Goal: Task Accomplishment & Management: Manage account settings

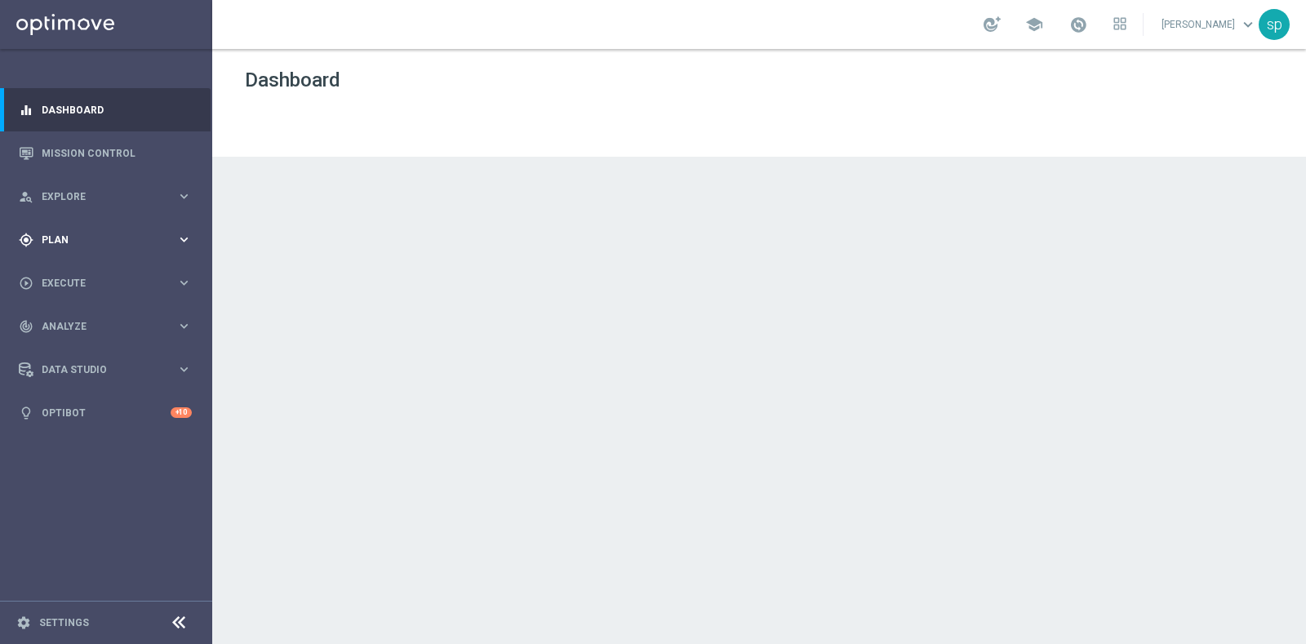
click at [57, 235] on span "Plan" at bounding box center [109, 240] width 135 height 10
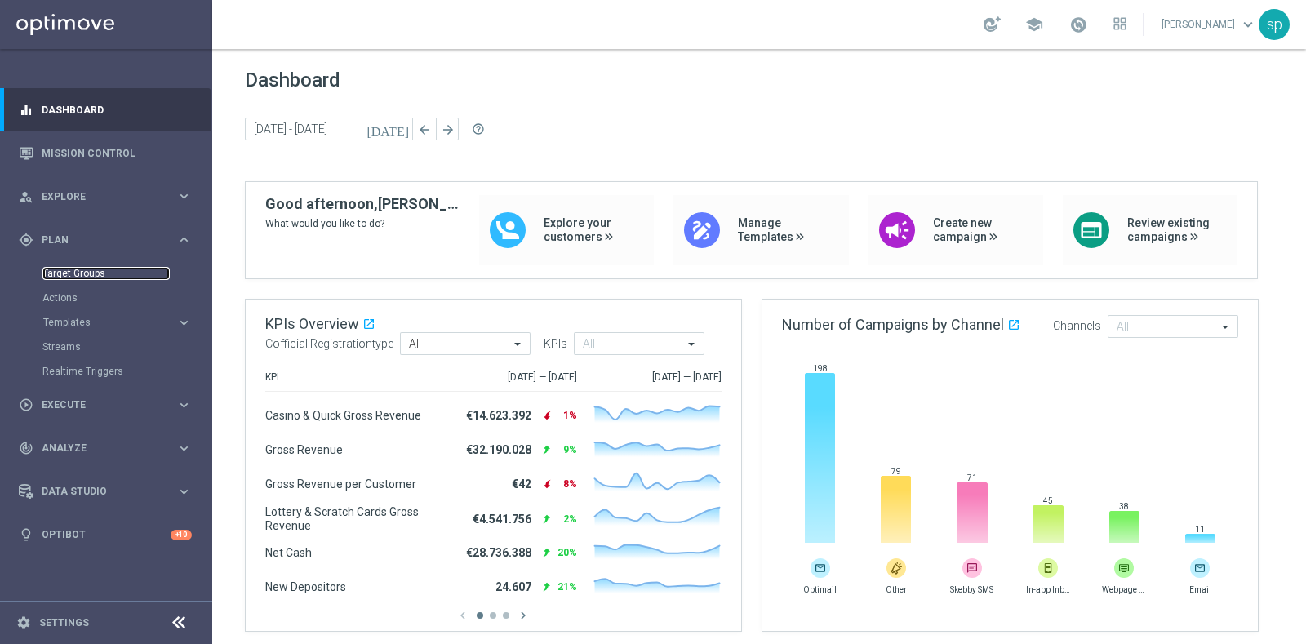
click at [78, 269] on link "Target Groups" at bounding box center [105, 273] width 127 height 13
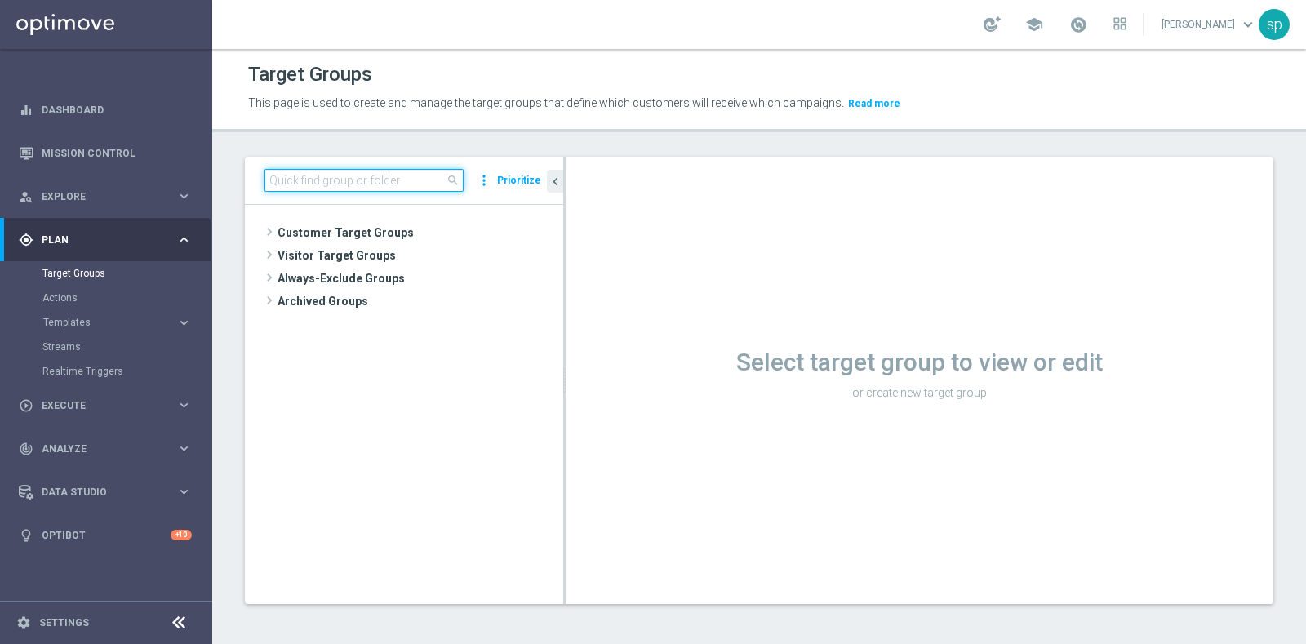
click at [348, 173] on input at bounding box center [363, 180] width 199 height 23
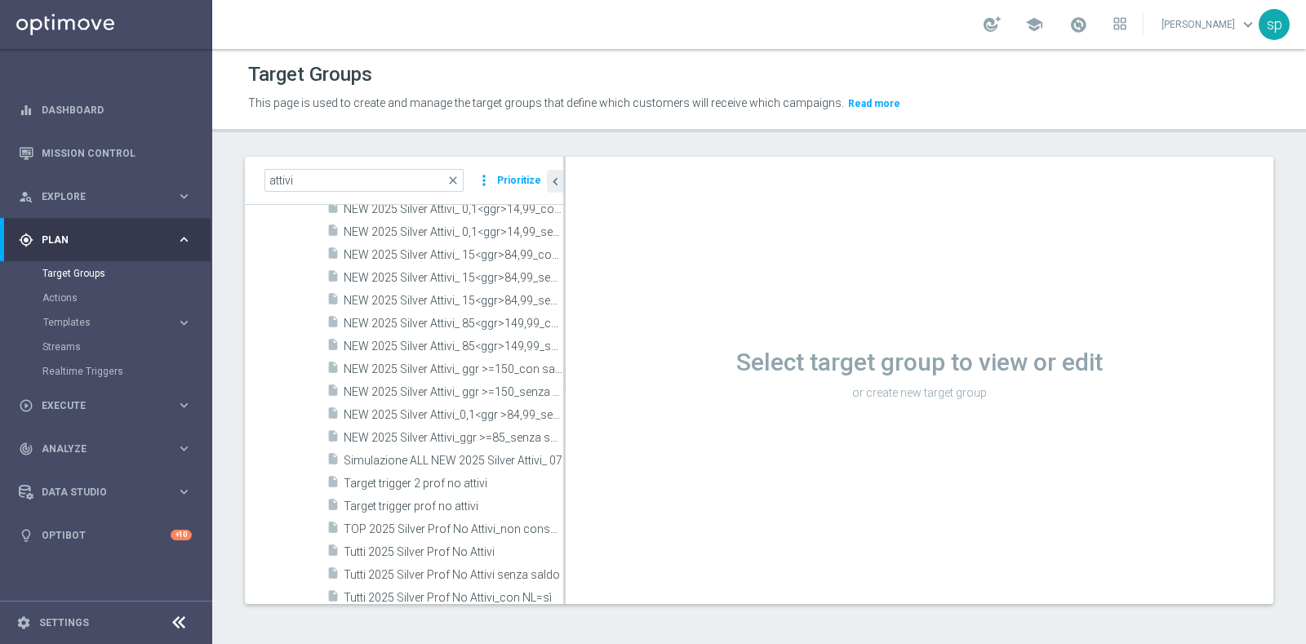
scroll to position [677, 0]
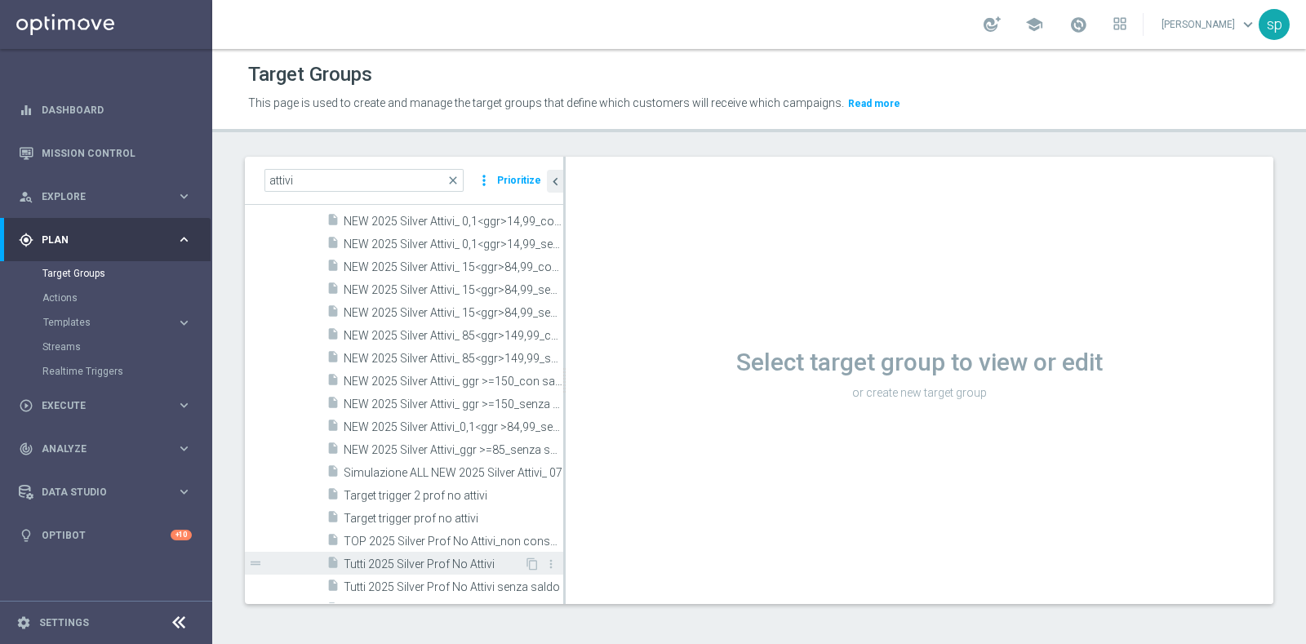
click at [465, 563] on span "Tutti 2025 Silver Prof No Attivi" at bounding box center [434, 564] width 180 height 14
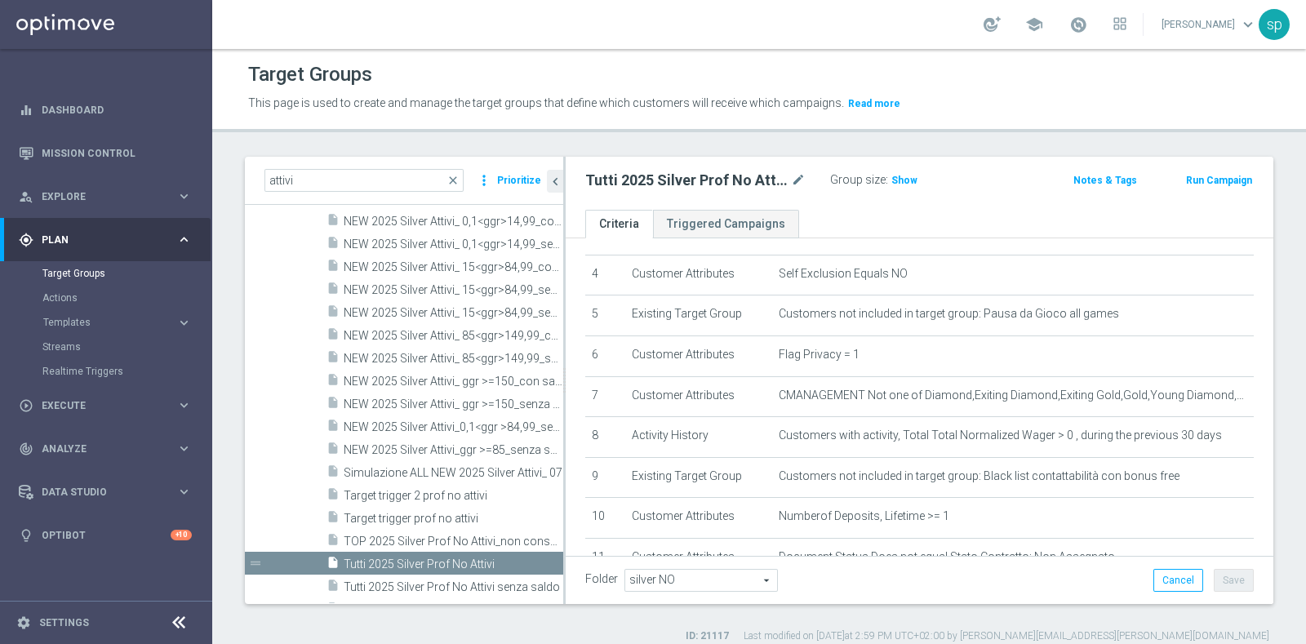
scroll to position [258, 0]
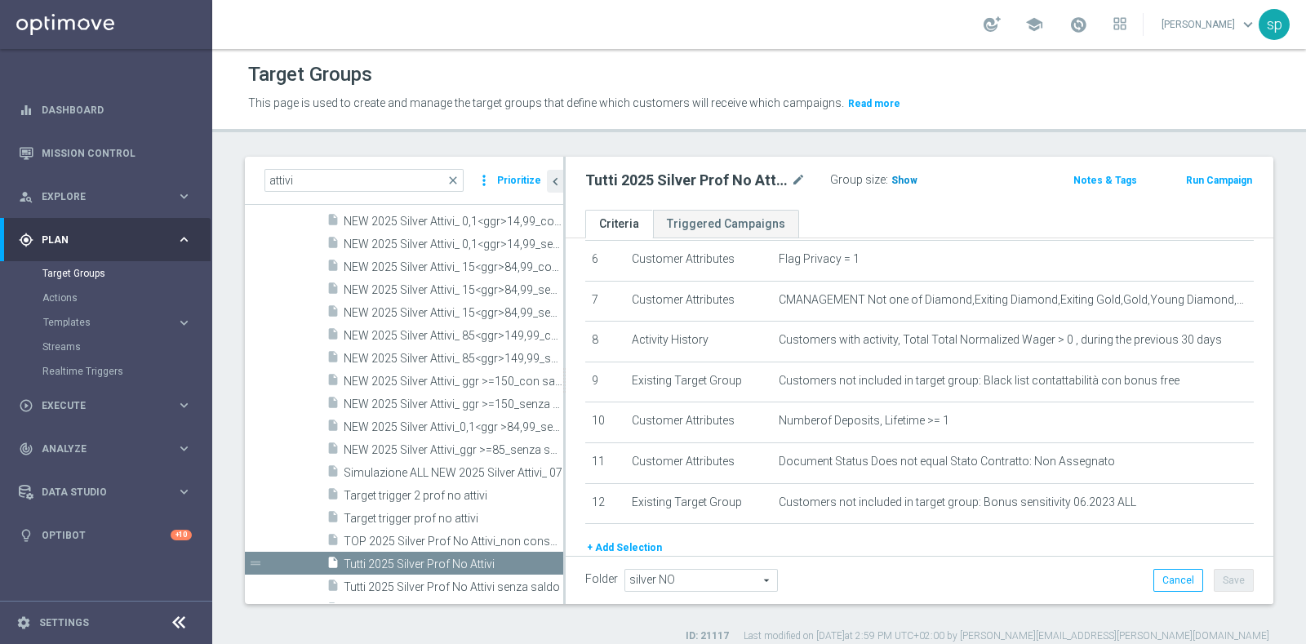
click at [896, 177] on span "Show" at bounding box center [904, 180] width 26 height 11
click at [912, 181] on span "269,552" at bounding box center [912, 183] width 40 height 16
click at [526, 560] on icon "content_copy" at bounding box center [532, 563] width 13 height 13
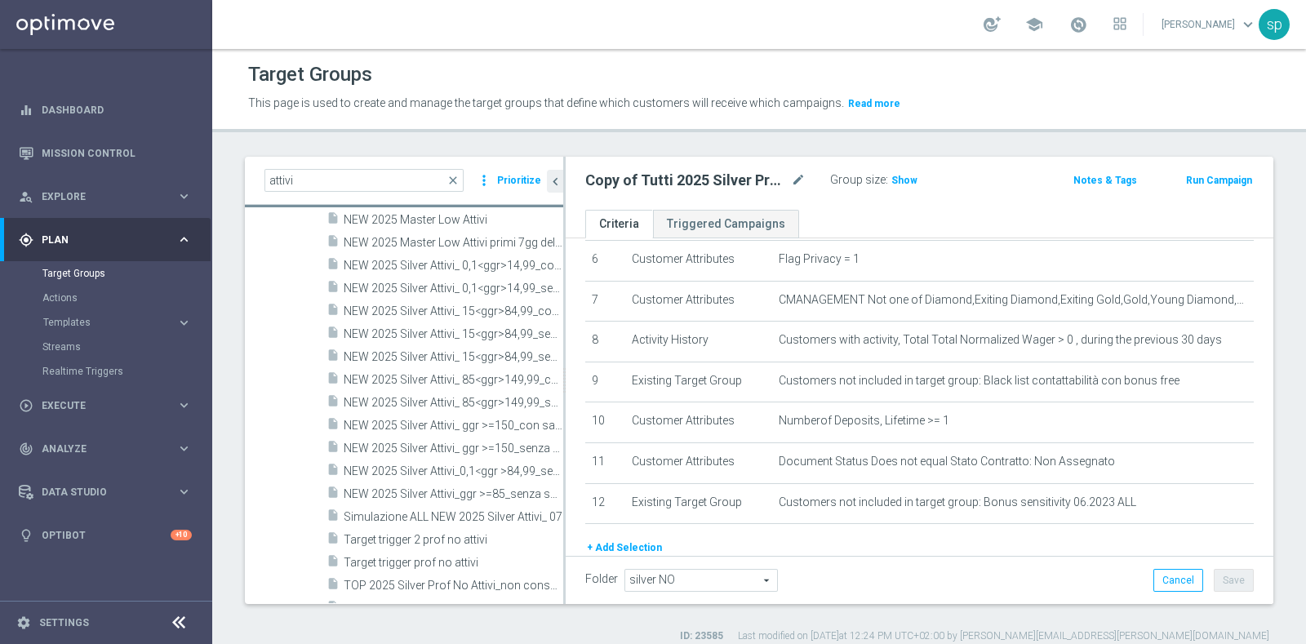
scroll to position [395, 0]
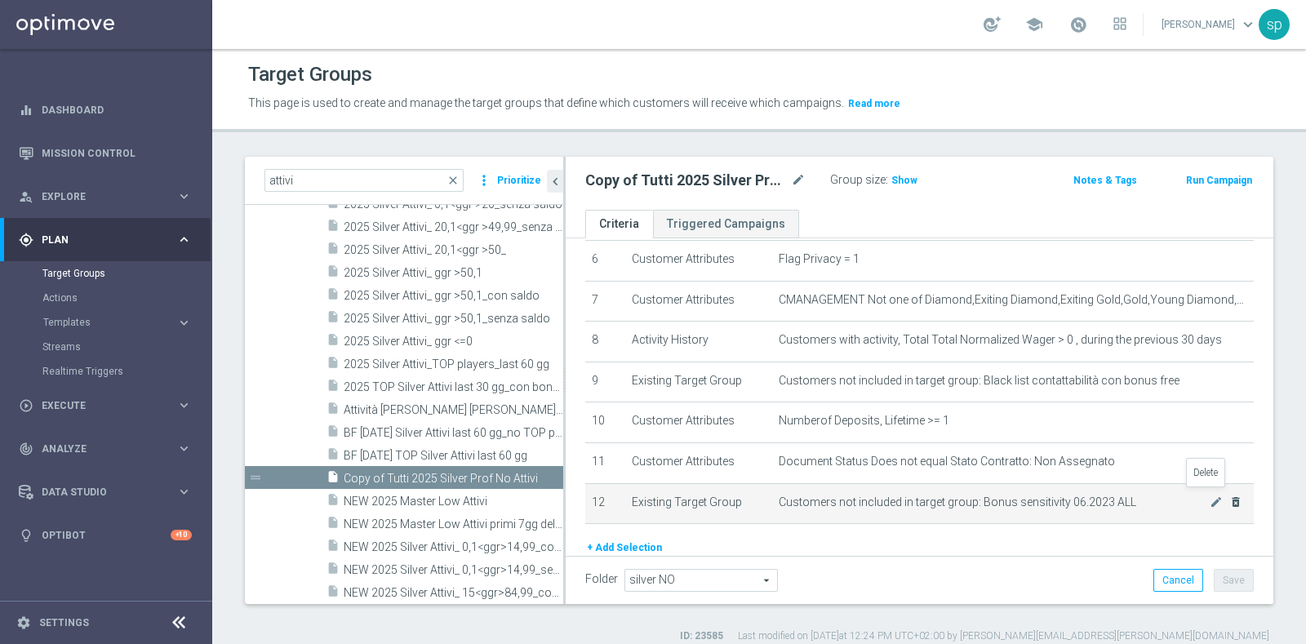
click at [1229, 495] on icon "delete_forever" at bounding box center [1235, 501] width 13 height 13
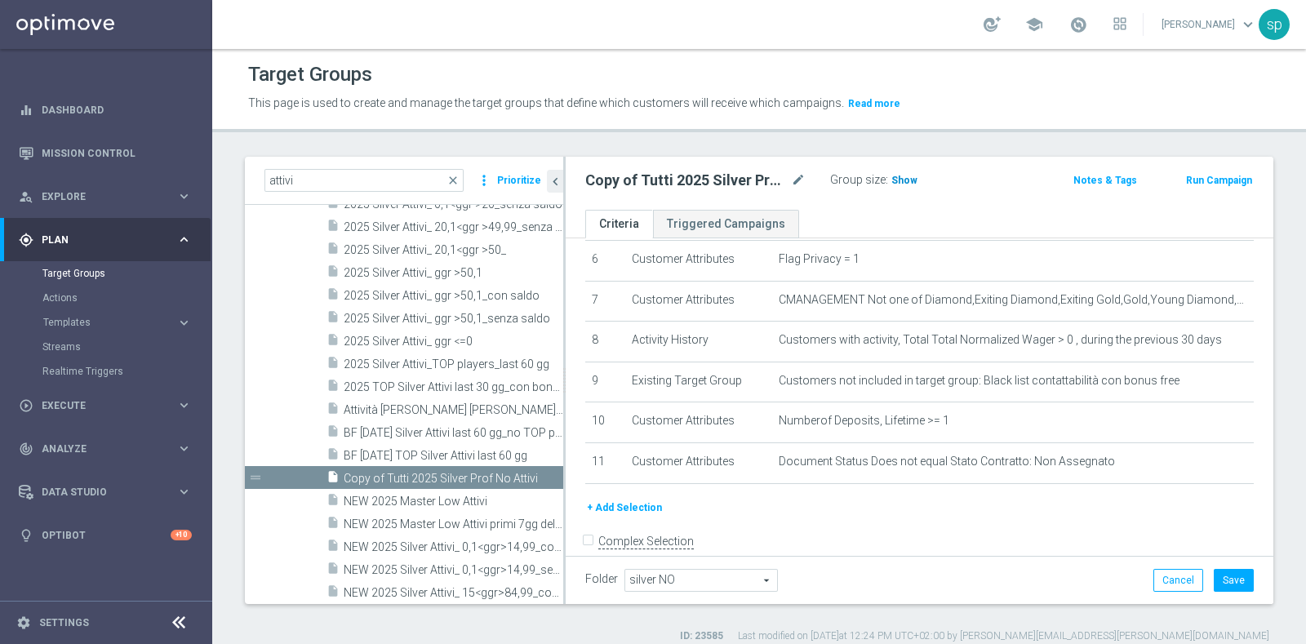
click at [911, 183] on span "Show" at bounding box center [904, 180] width 26 height 11
click at [912, 177] on span "269,552" at bounding box center [912, 183] width 40 height 16
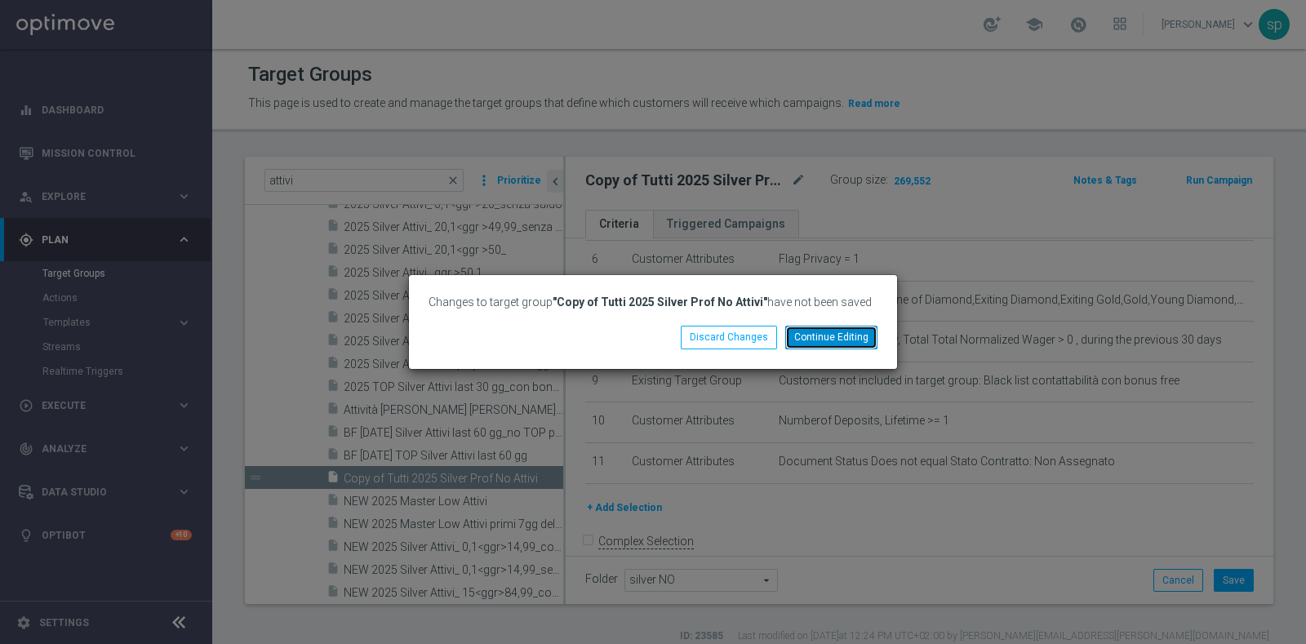
click at [844, 335] on button "Continue Editing" at bounding box center [831, 337] width 92 height 23
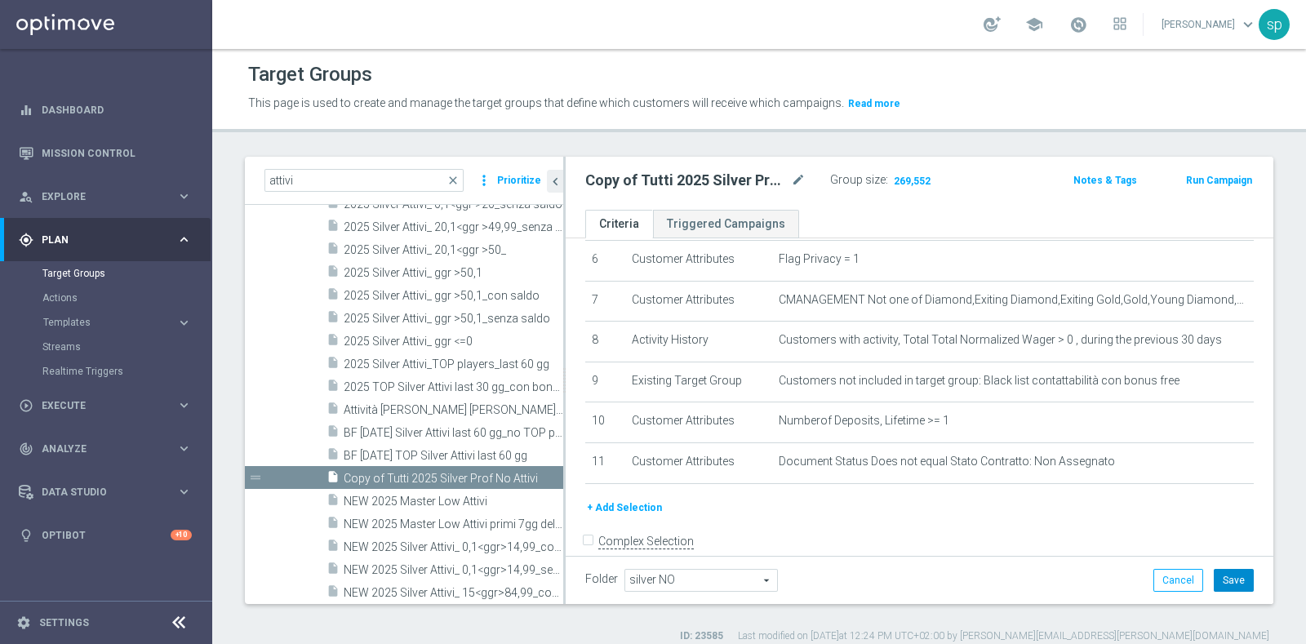
click at [1224, 584] on button "Save" at bounding box center [1234, 580] width 40 height 23
click at [911, 179] on span "269,552" at bounding box center [912, 183] width 40 height 16
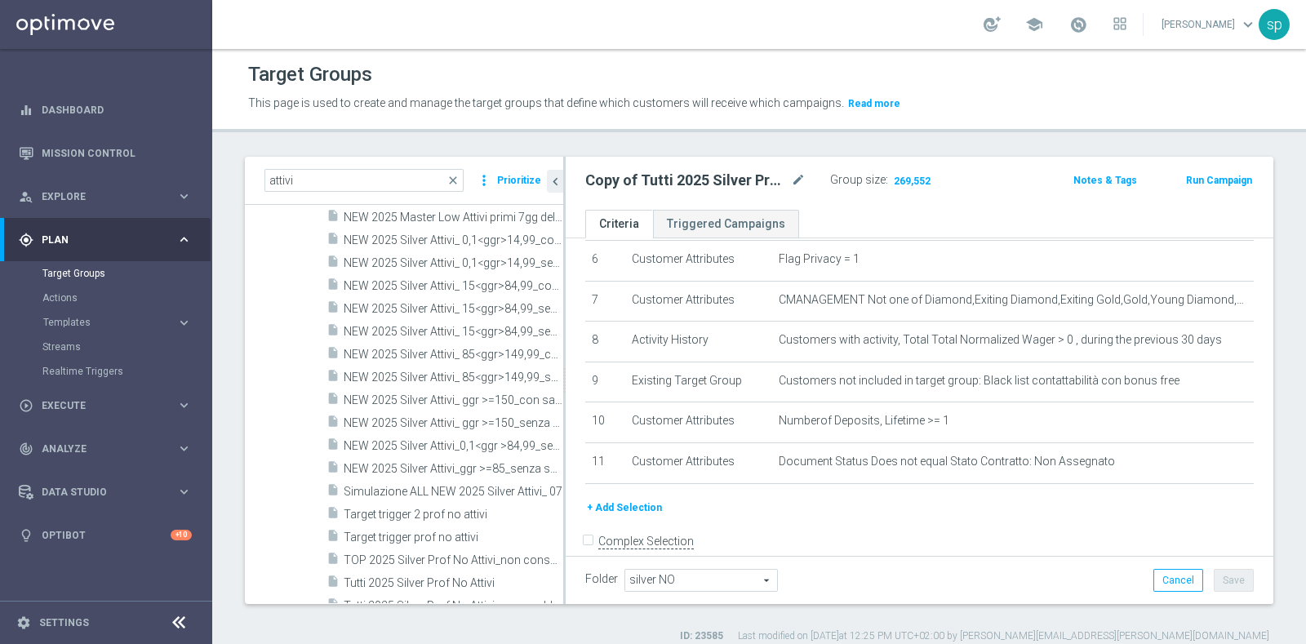
scroll to position [721, 0]
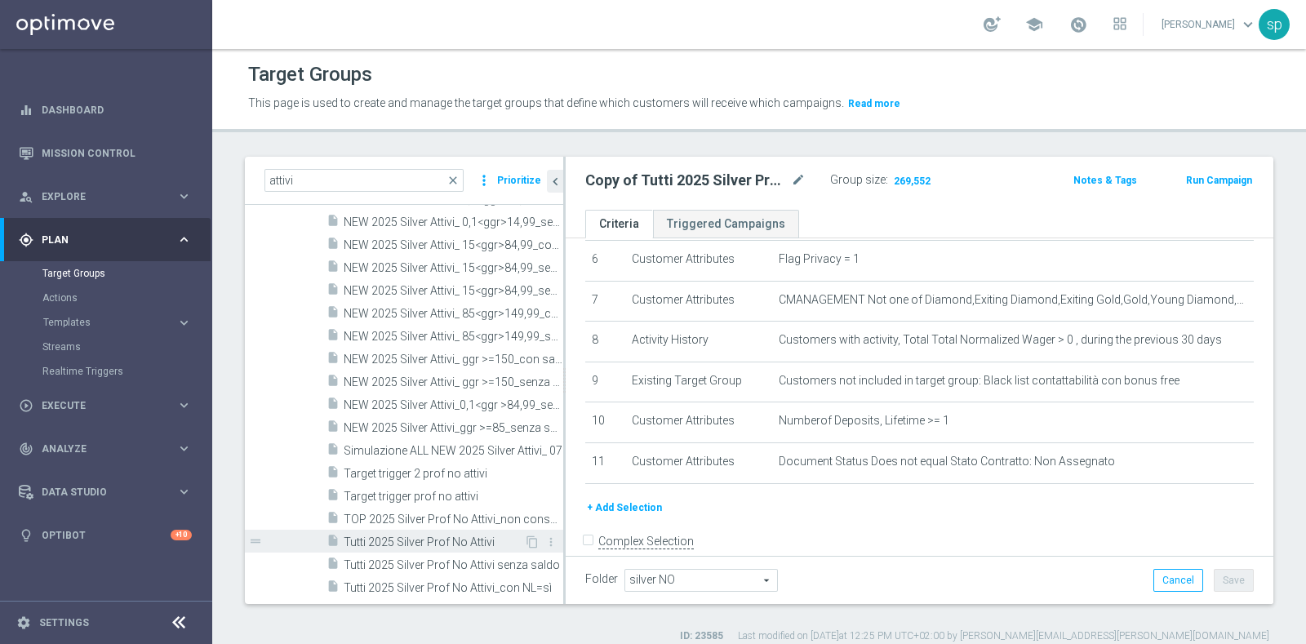
click at [400, 545] on span "Tutti 2025 Silver Prof No Attivi" at bounding box center [434, 542] width 180 height 14
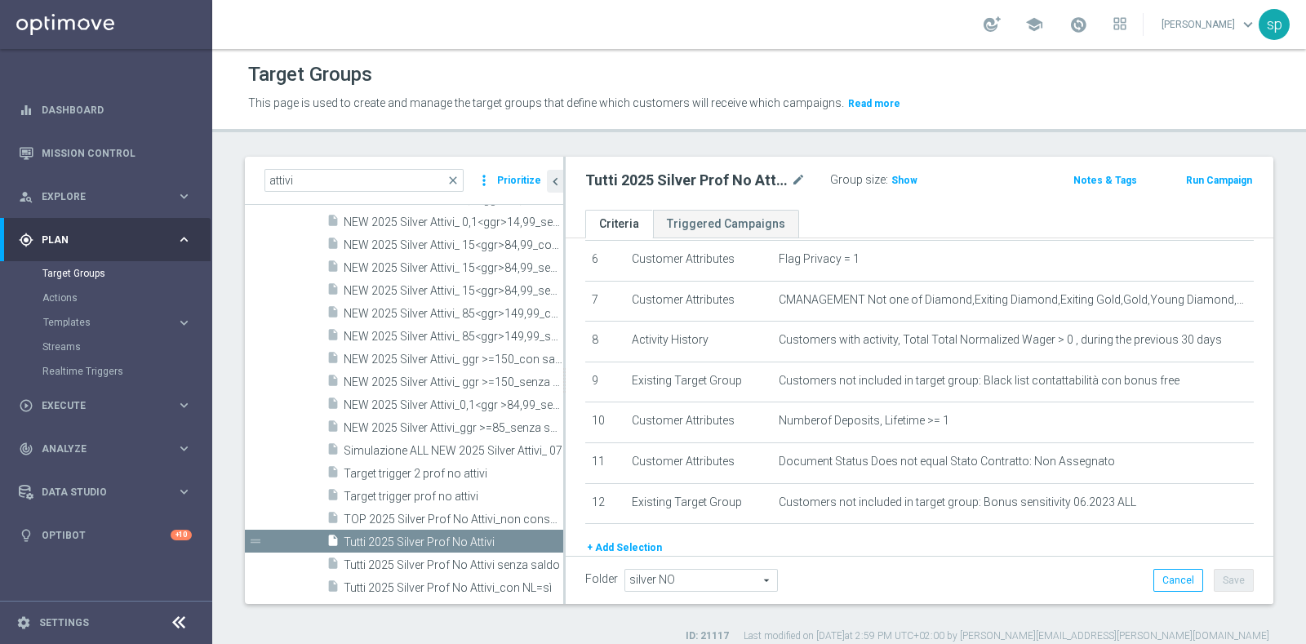
click at [914, 177] on div "Group size : Show" at bounding box center [911, 179] width 163 height 20
click at [906, 177] on span "Show" at bounding box center [904, 180] width 26 height 11
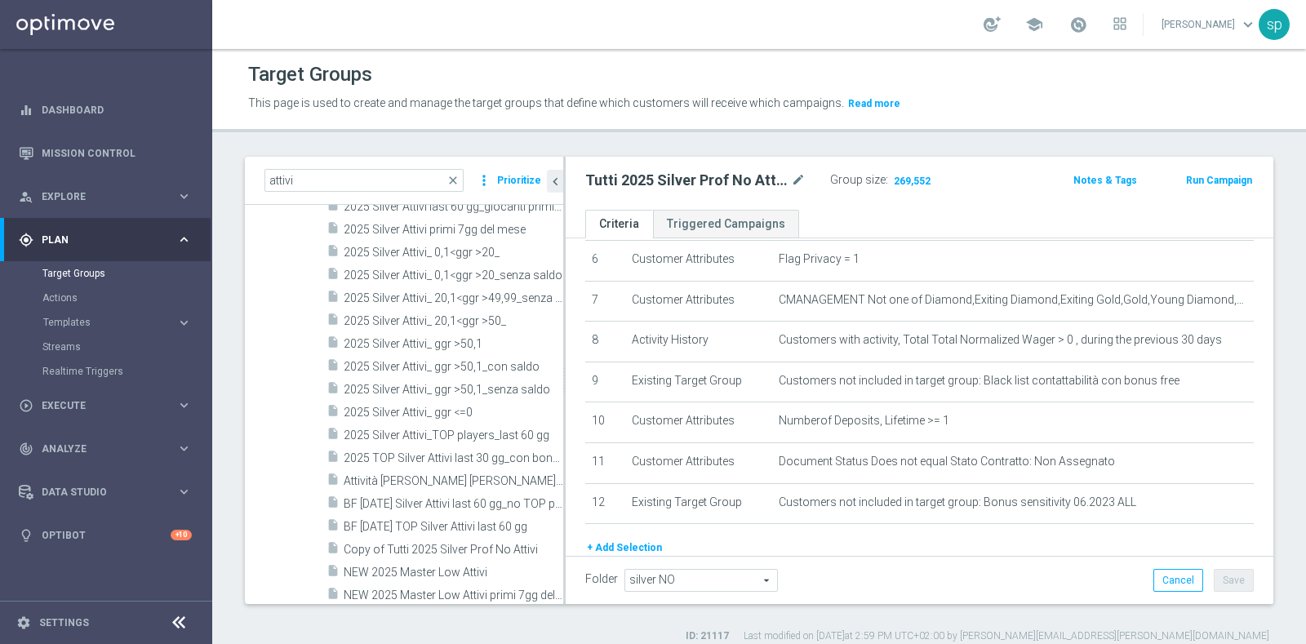
scroll to position [392, 0]
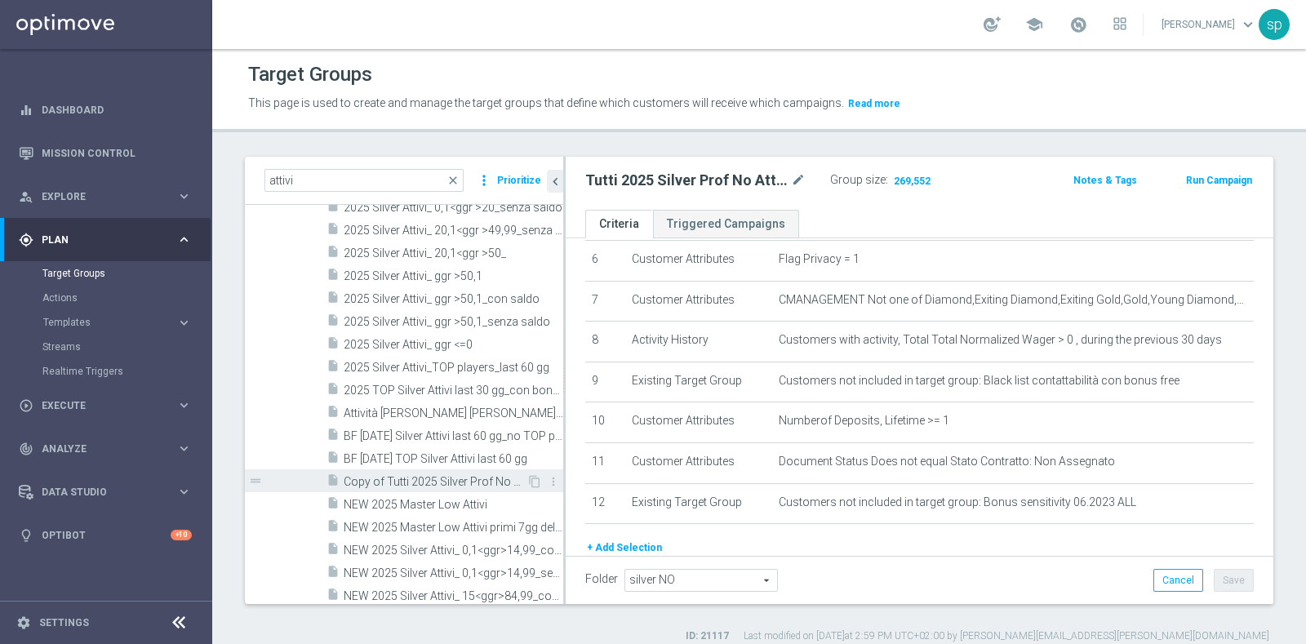
click at [481, 478] on span "Copy of Tutti 2025 Silver Prof No Attivi" at bounding box center [435, 482] width 183 height 14
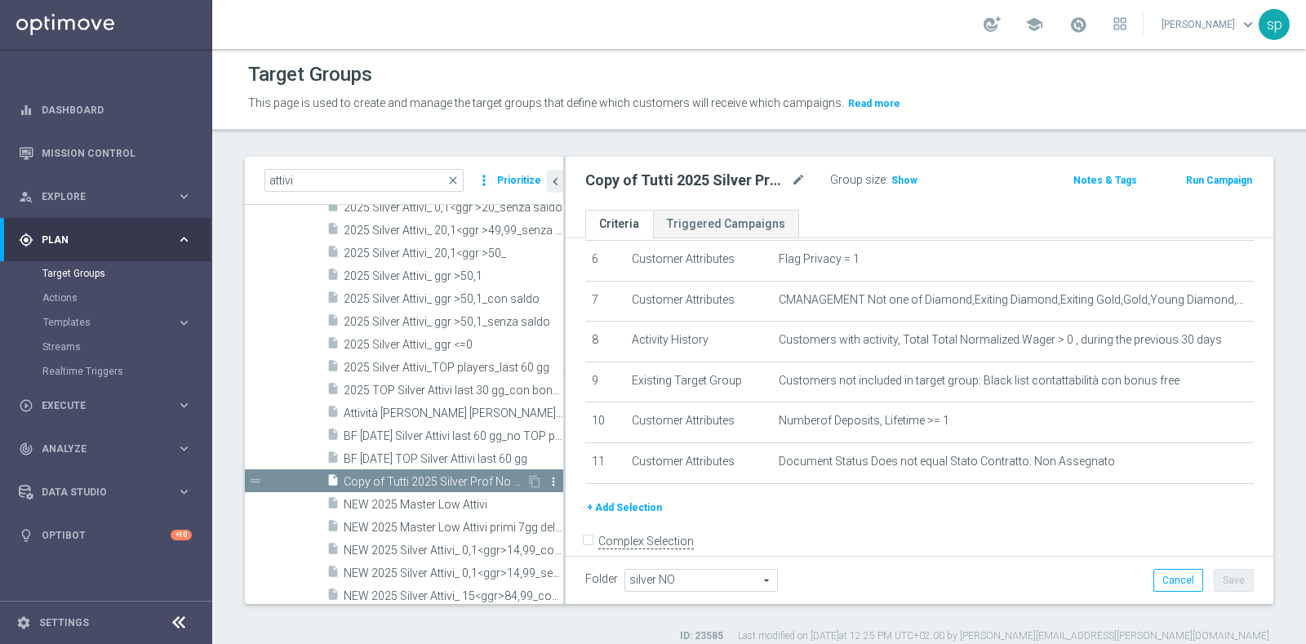
click at [547, 481] on icon "more_vert" at bounding box center [553, 481] width 13 height 13
click at [571, 524] on span "Delete" at bounding box center [579, 527] width 35 height 11
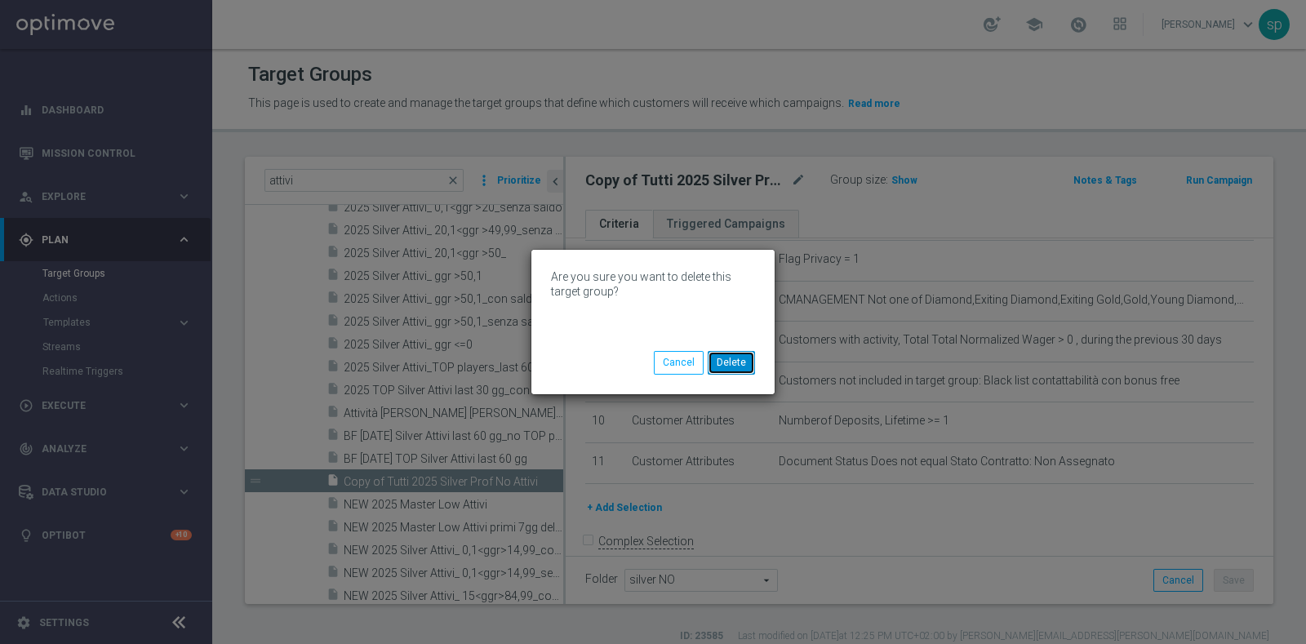
click at [737, 362] on button "Delete" at bounding box center [731, 362] width 47 height 23
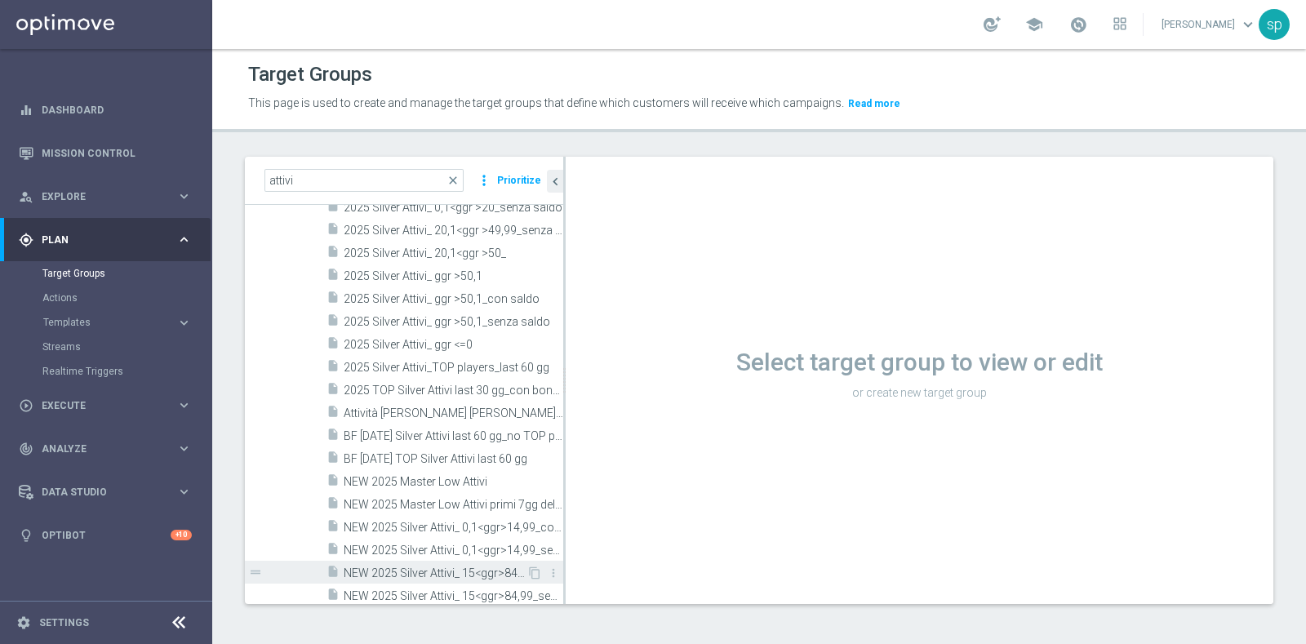
click at [411, 569] on span "NEW 2025 Silver Attivi_ 15<ggr>84,99_con saldo" at bounding box center [435, 573] width 183 height 14
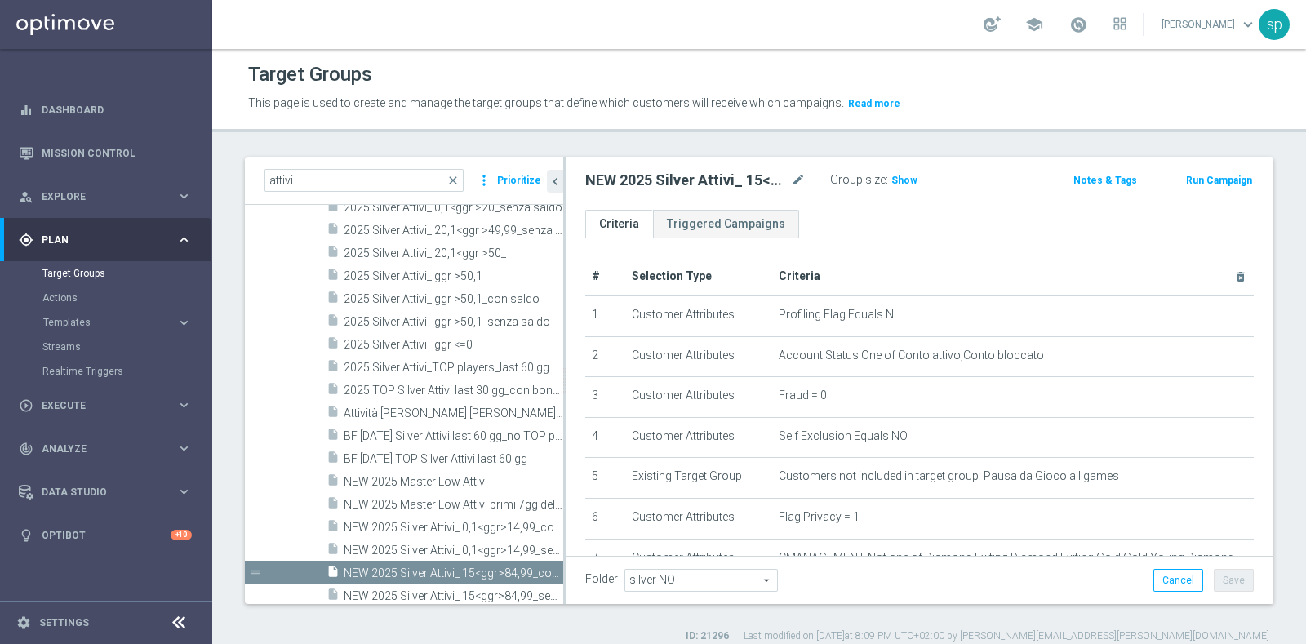
scroll to position [277, 0]
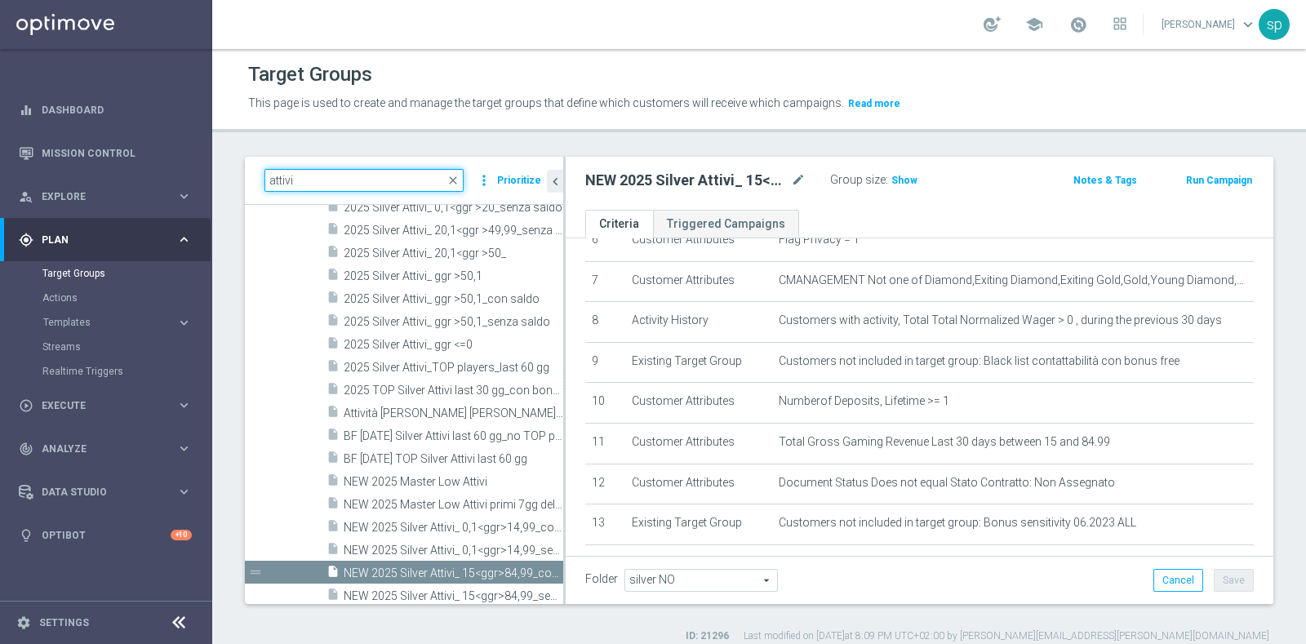
click at [352, 183] on input "attivi" at bounding box center [363, 180] width 199 height 23
type input "a"
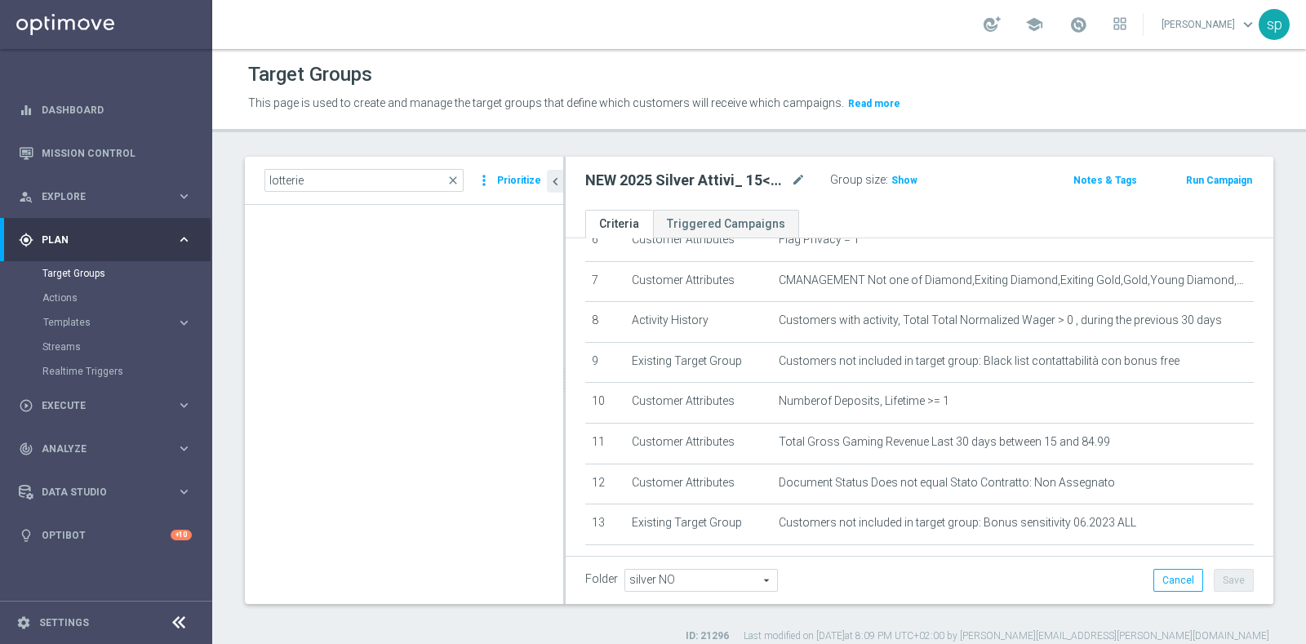
scroll to position [0, 0]
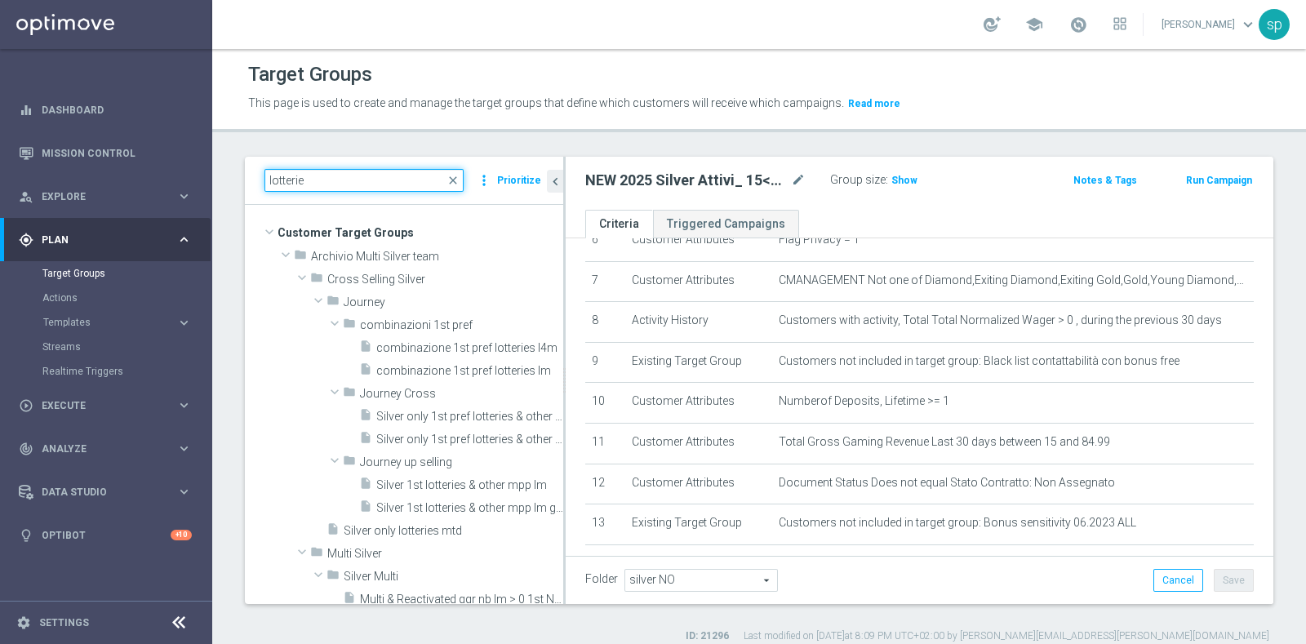
click at [318, 175] on input "lotterie" at bounding box center [363, 180] width 199 height 23
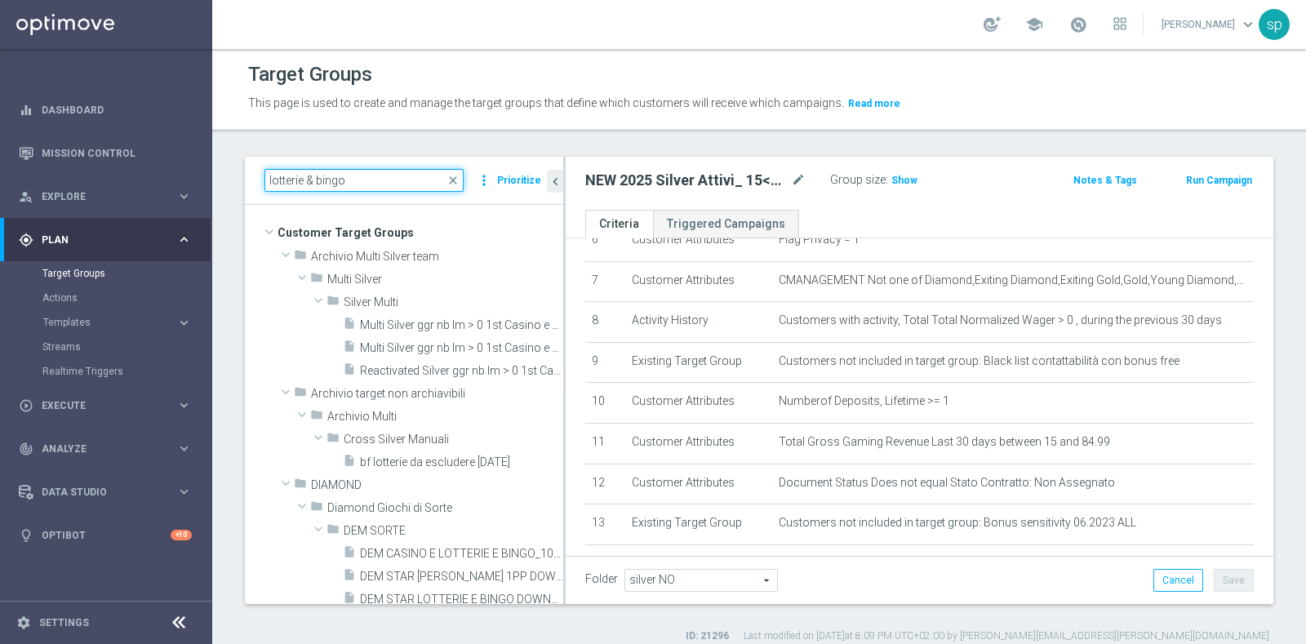
type input "lotterie & bingo"
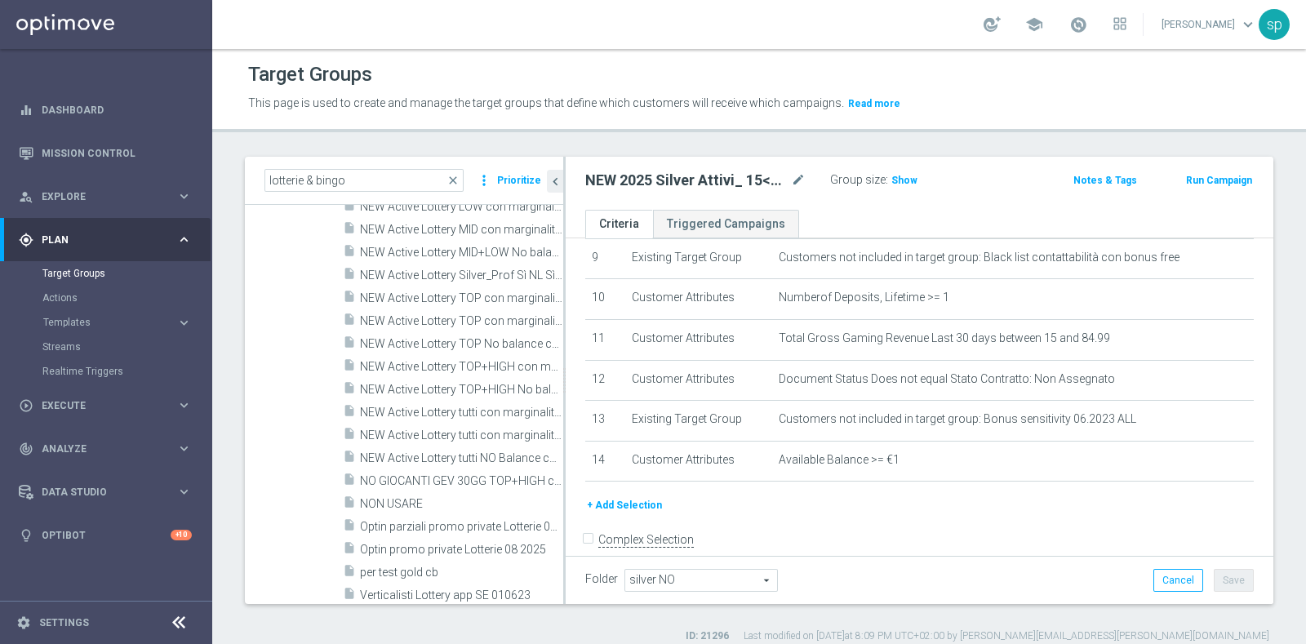
scroll to position [383, 0]
click at [452, 312] on div "insert_drive_file NEW Active Lottery TOP con marginalità>0_flag NL" at bounding box center [435, 320] width 184 height 23
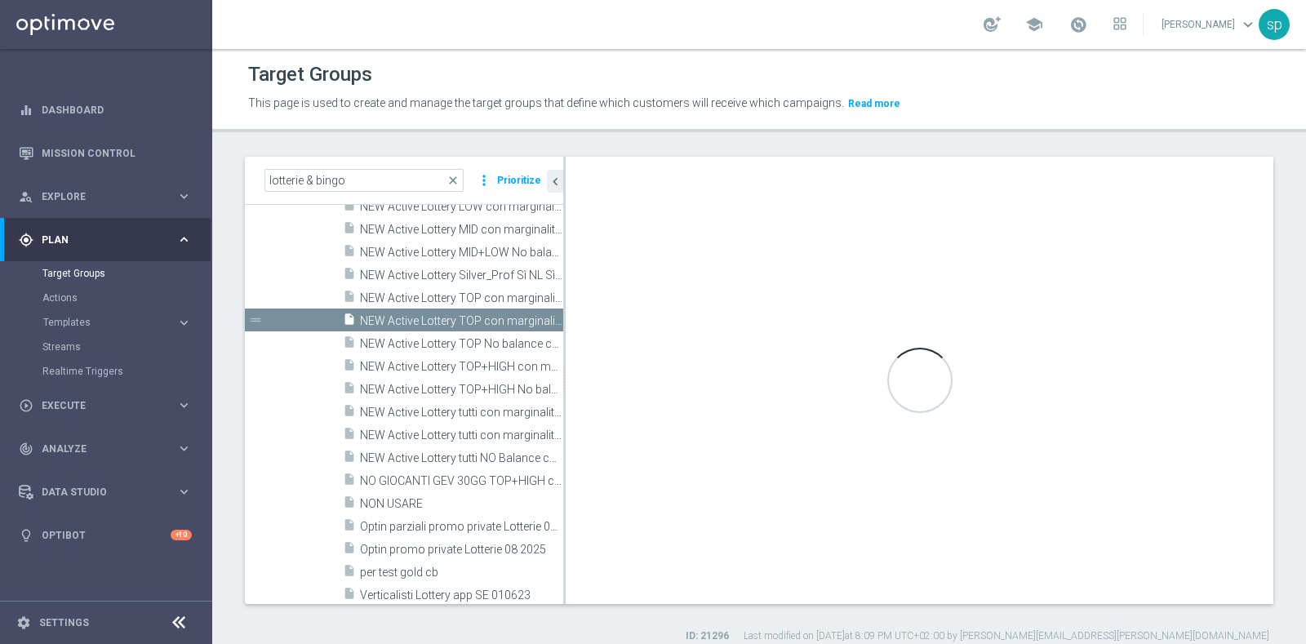
checkbox input "true"
type input "Target promo NEW"
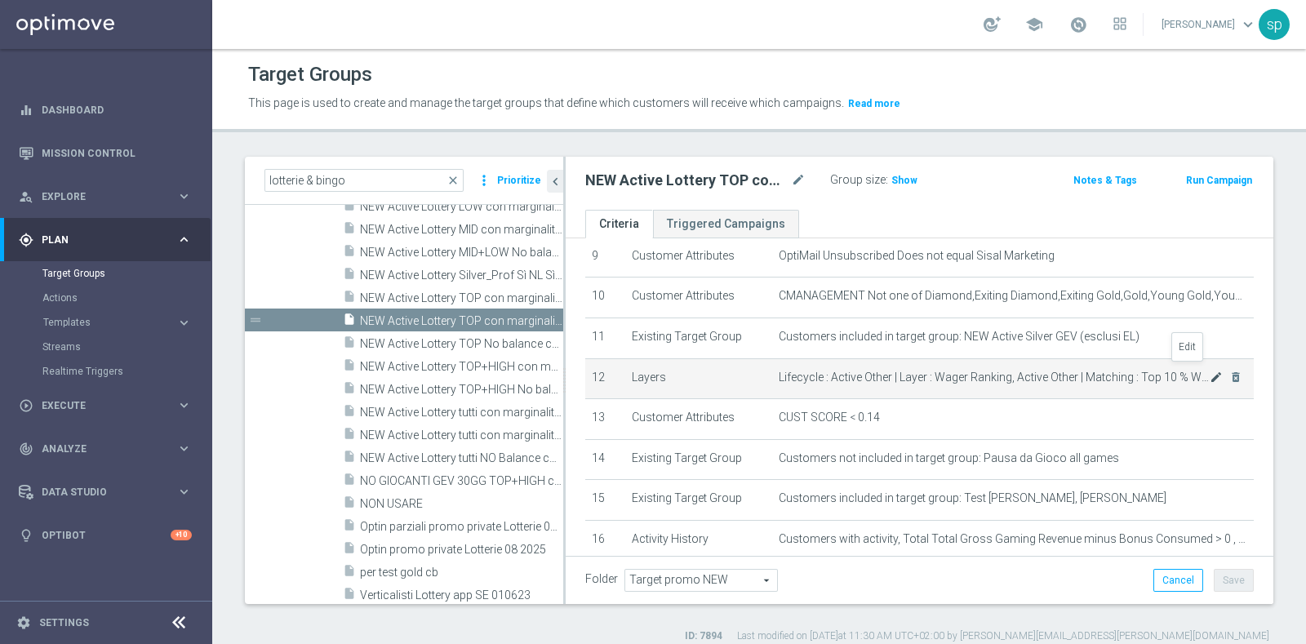
click at [1210, 373] on icon "mode_edit" at bounding box center [1216, 377] width 13 height 13
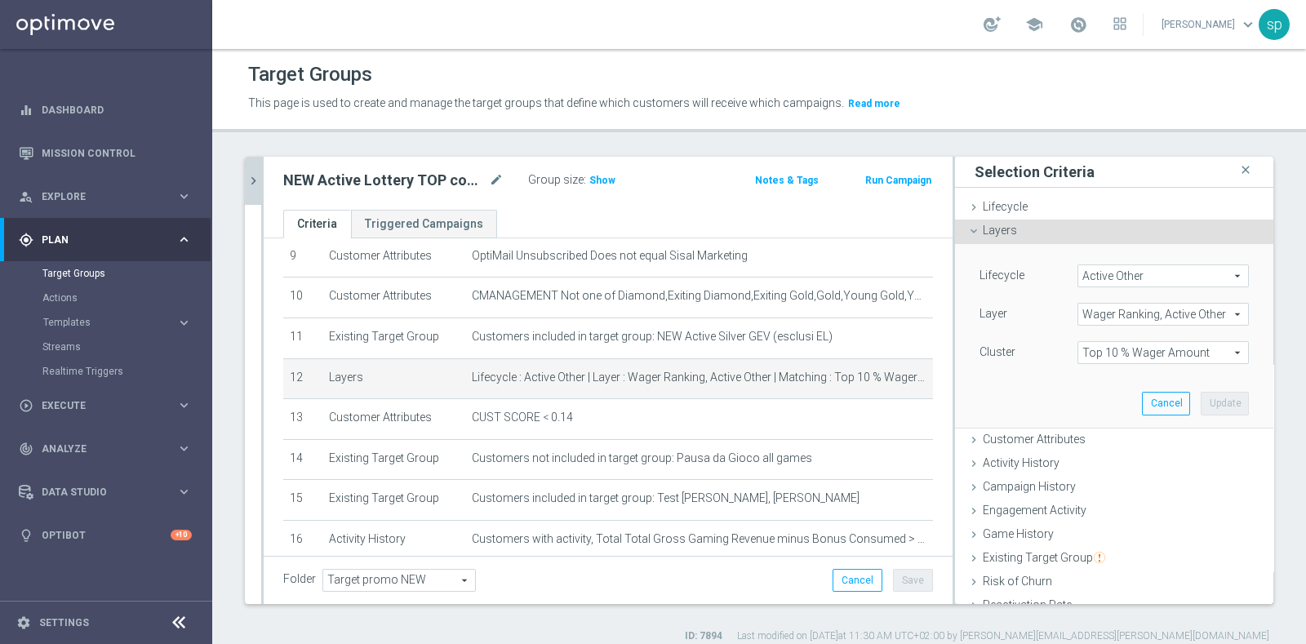
click at [253, 173] on icon "chevron_right" at bounding box center [254, 181] width 16 height 16
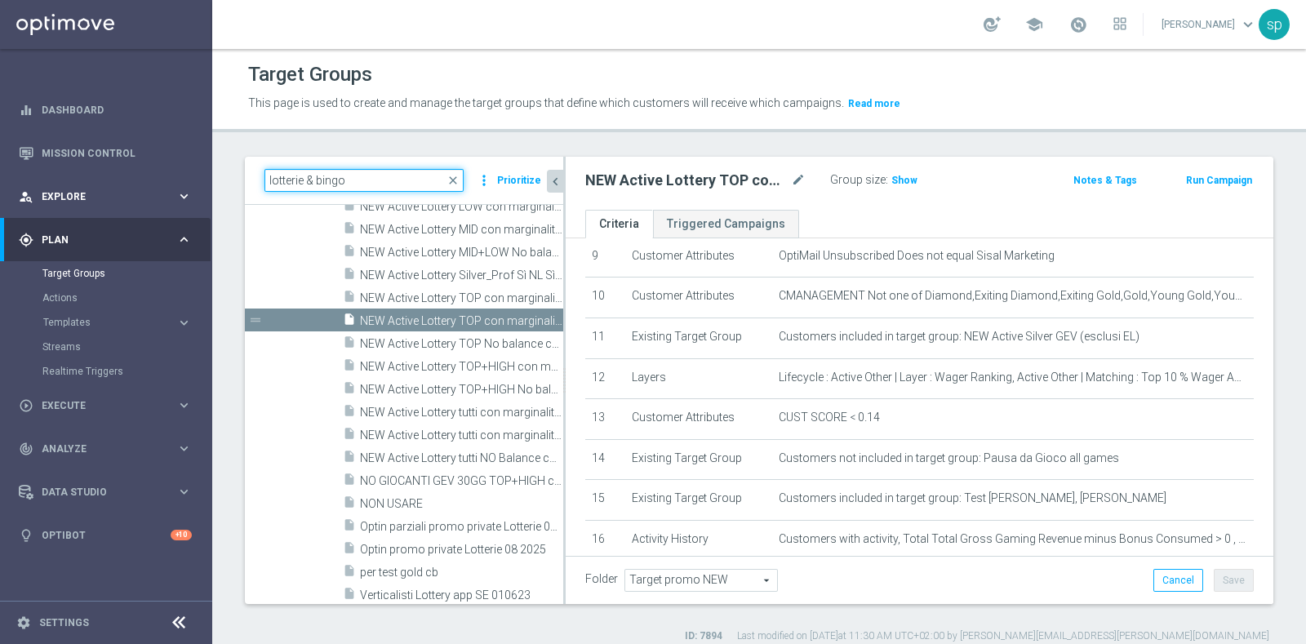
drag, startPoint x: 367, startPoint y: 177, endPoint x: 122, endPoint y: 182, distance: 244.9
click at [122, 182] on main "equalizer Dashboard Mission Control" at bounding box center [653, 322] width 1306 height 644
type input "attivi"
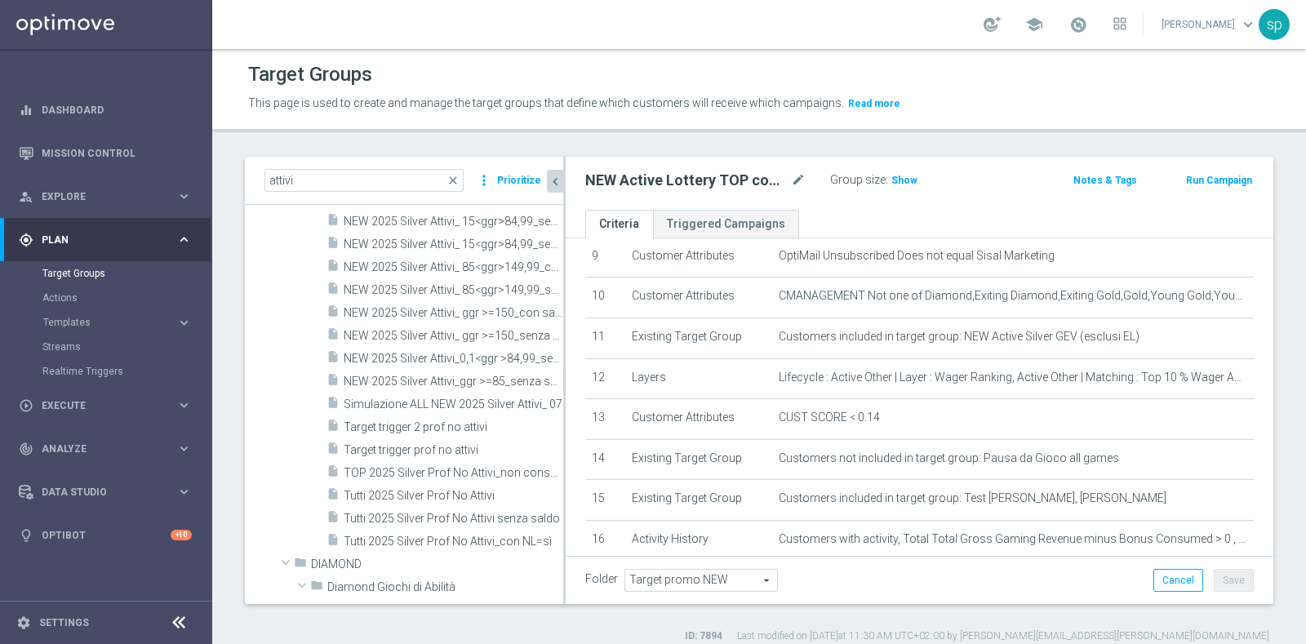
scroll to position [731, 0]
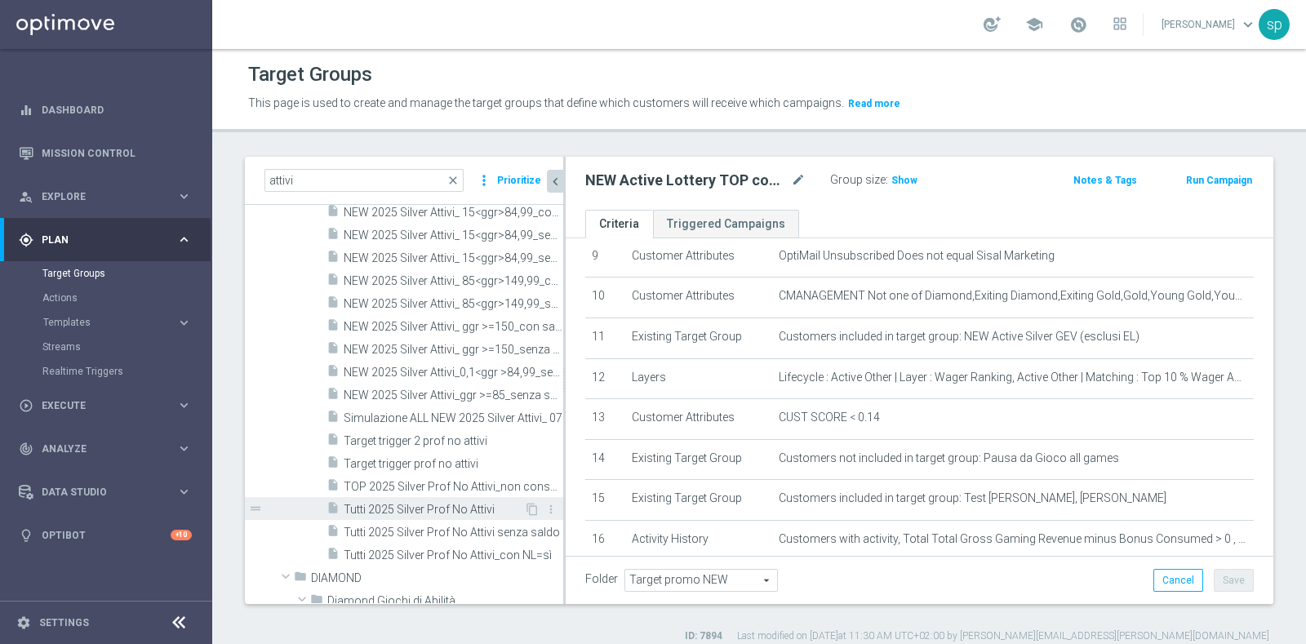
click at [418, 503] on span "Tutti 2025 Silver Prof No Attivi" at bounding box center [434, 510] width 180 height 14
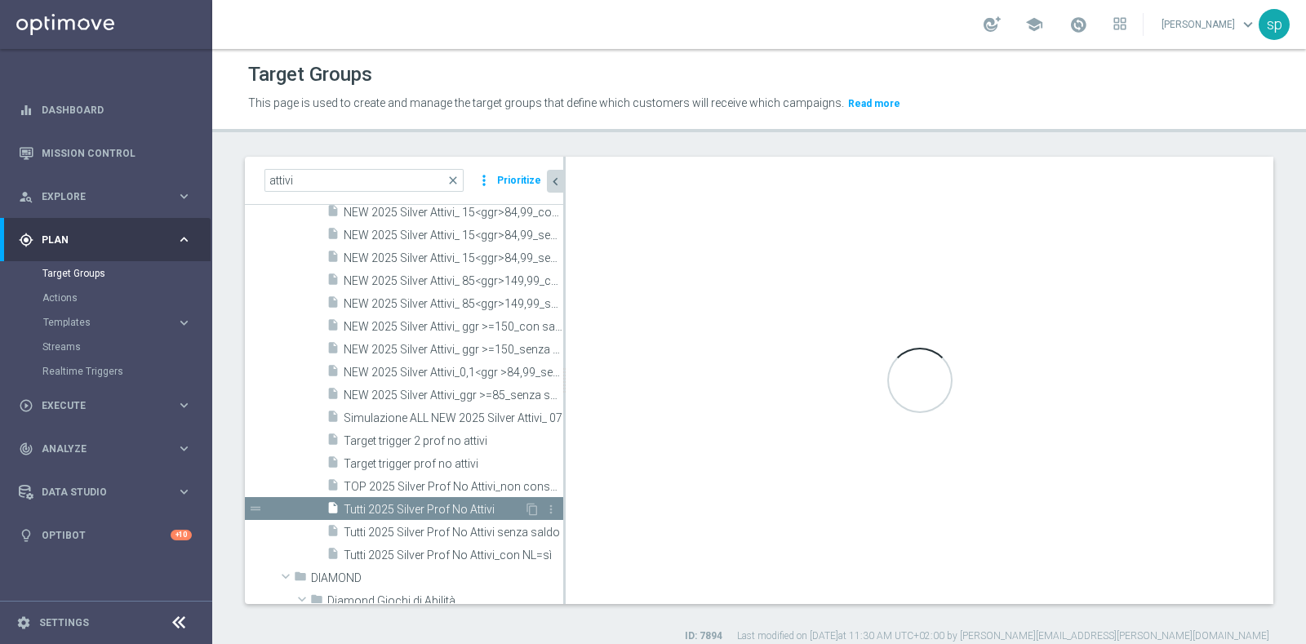
checkbox input "false"
type input "silver NO"
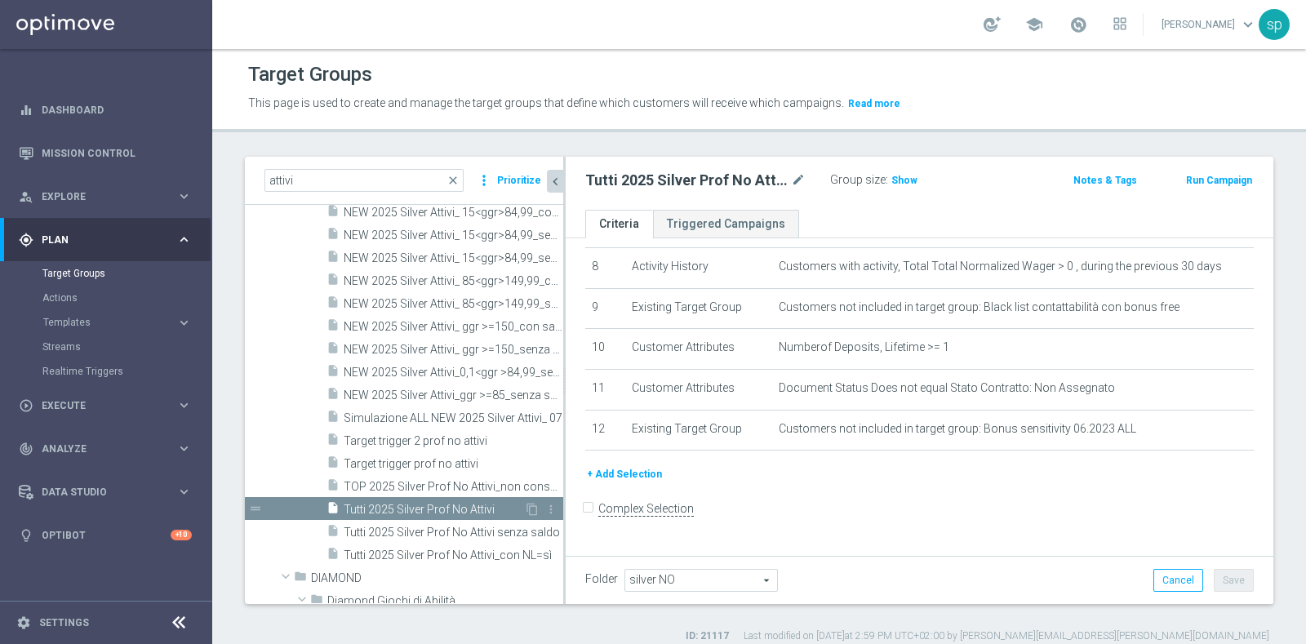
scroll to position [312, 0]
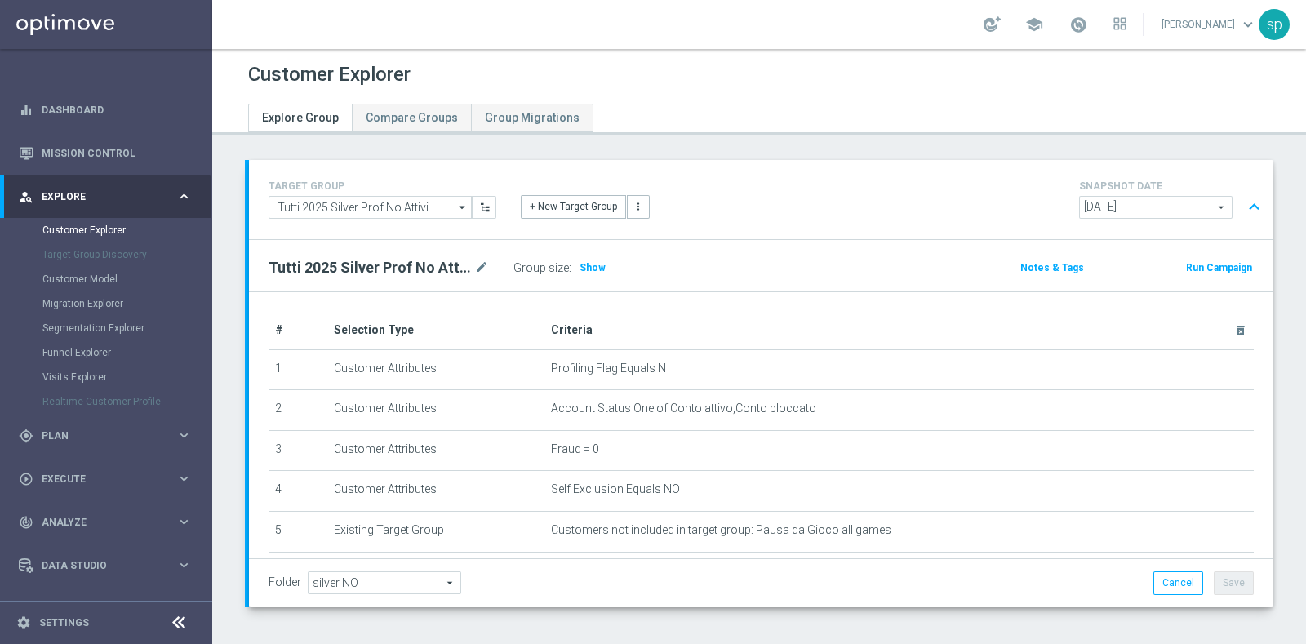
click at [1146, 206] on span "2025-08-31" at bounding box center [1156, 207] width 152 height 21
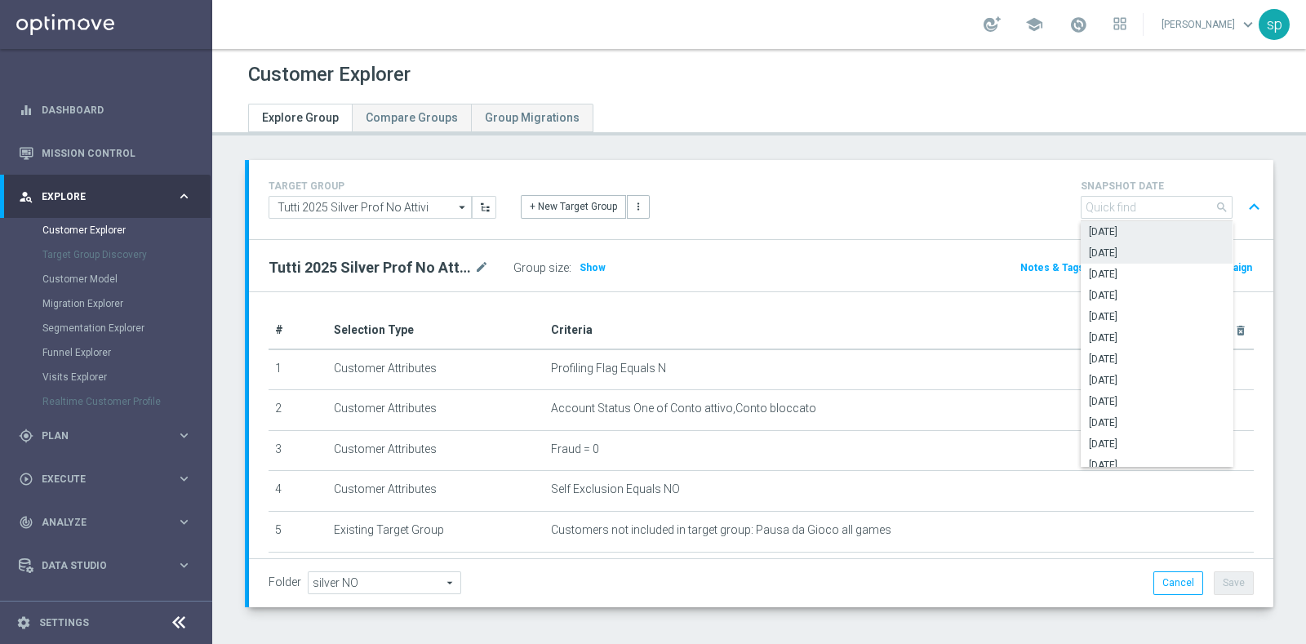
click at [1132, 257] on span "2025-08-23" at bounding box center [1156, 252] width 135 height 13
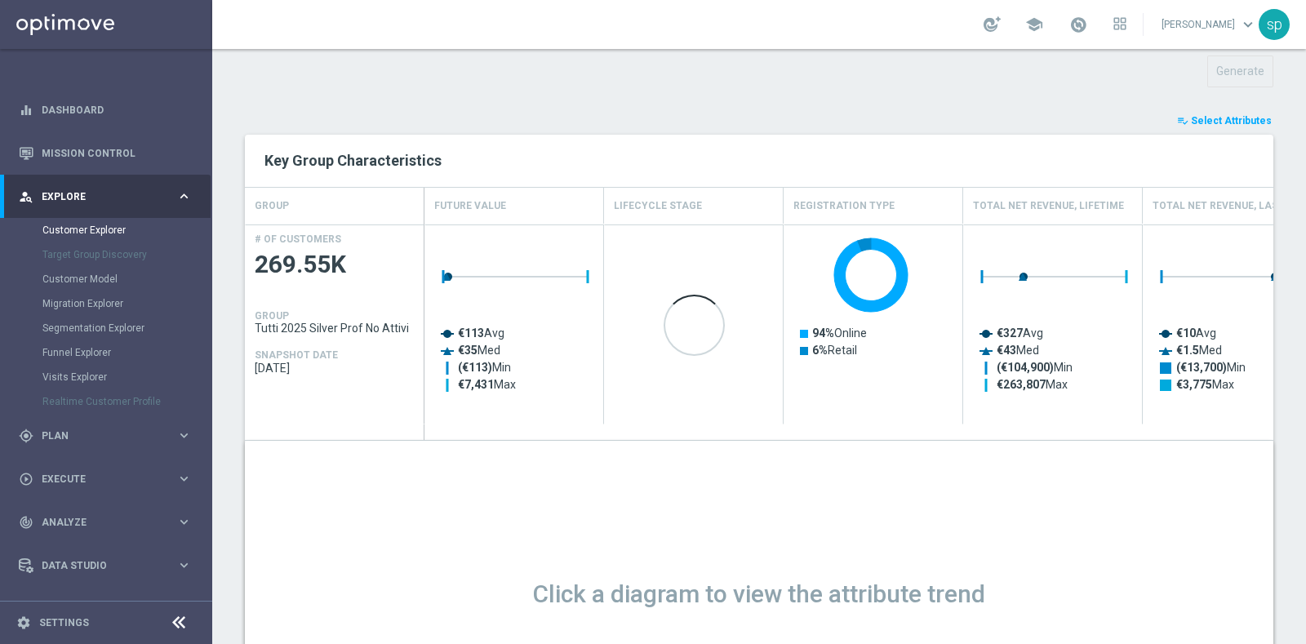
scroll to position [64, 0]
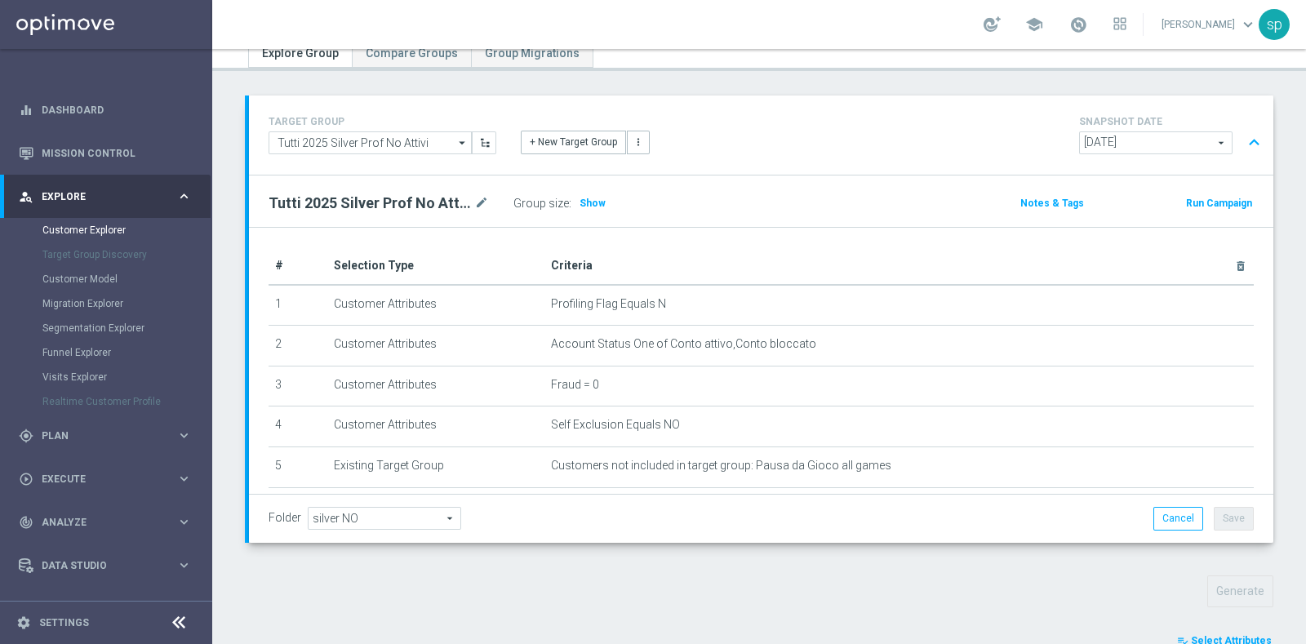
click at [1175, 131] on div "2025-08-23 2025-08-23 arrow_drop_down search" at bounding box center [1155, 142] width 153 height 23
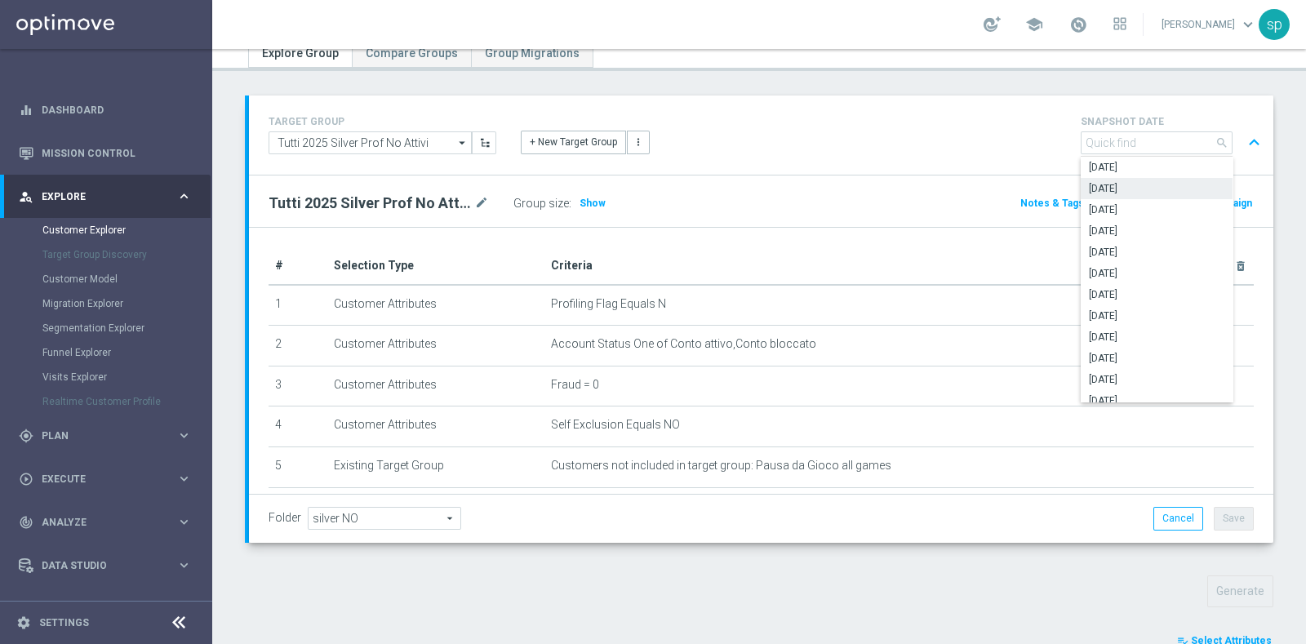
click at [1155, 188] on span "2025-08-23" at bounding box center [1156, 188] width 135 height 13
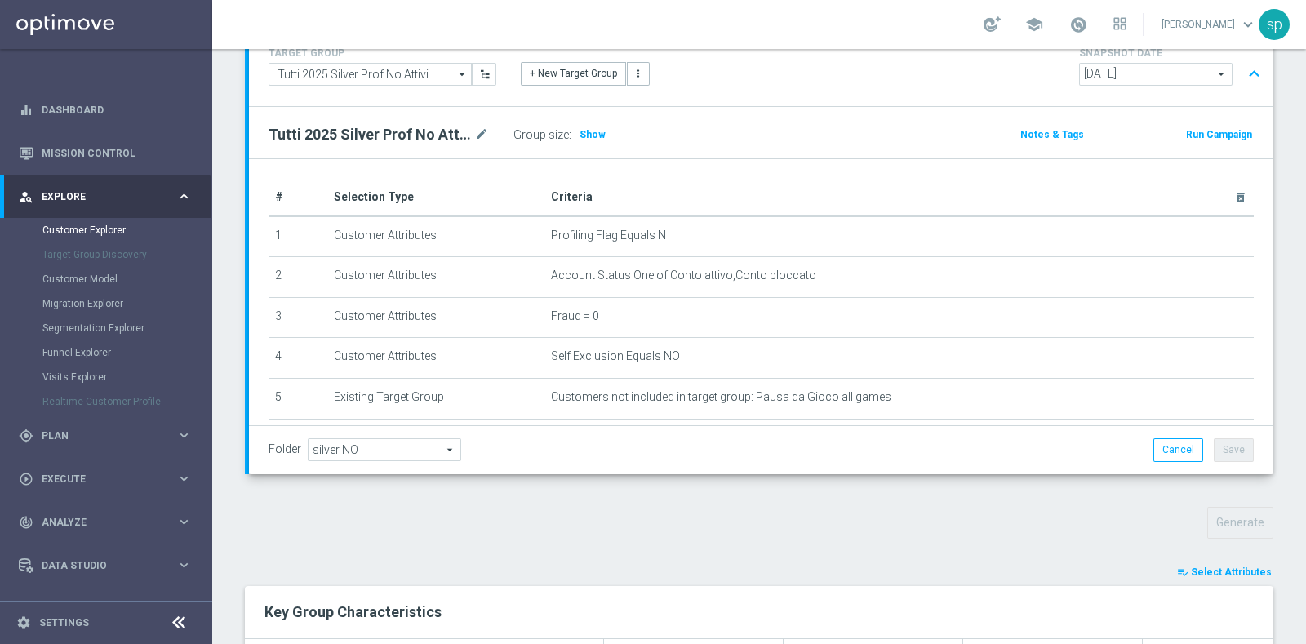
scroll to position [0, 0]
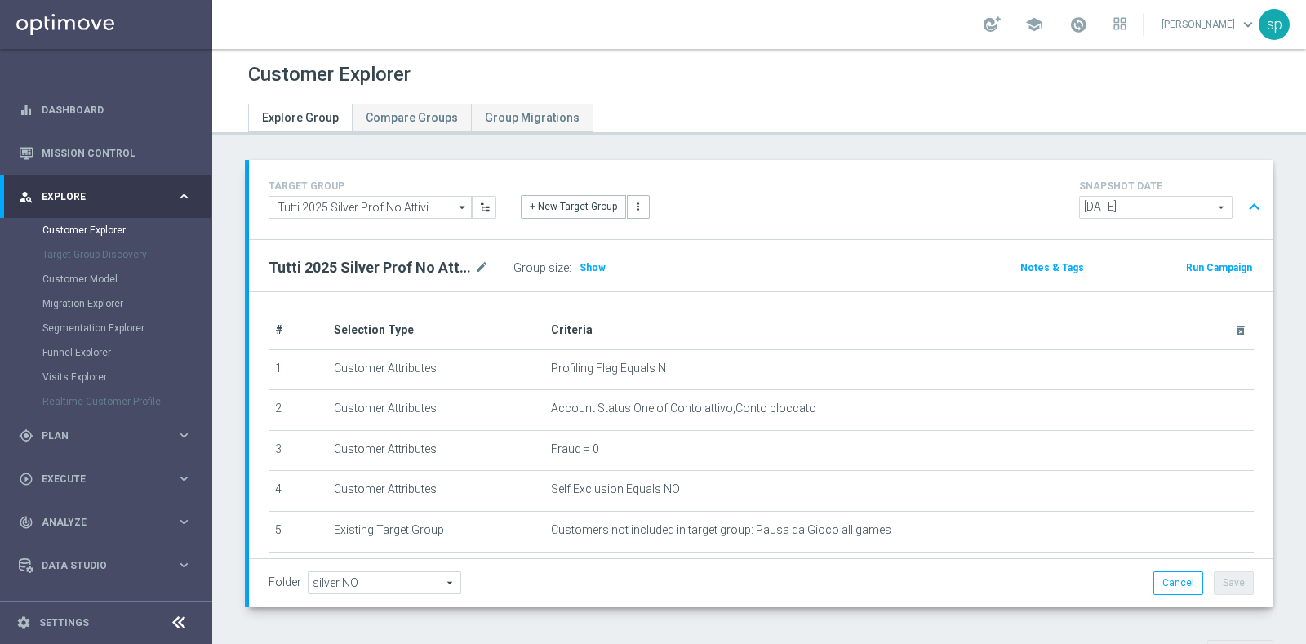
click at [1166, 211] on span "2025-08-23" at bounding box center [1156, 207] width 152 height 21
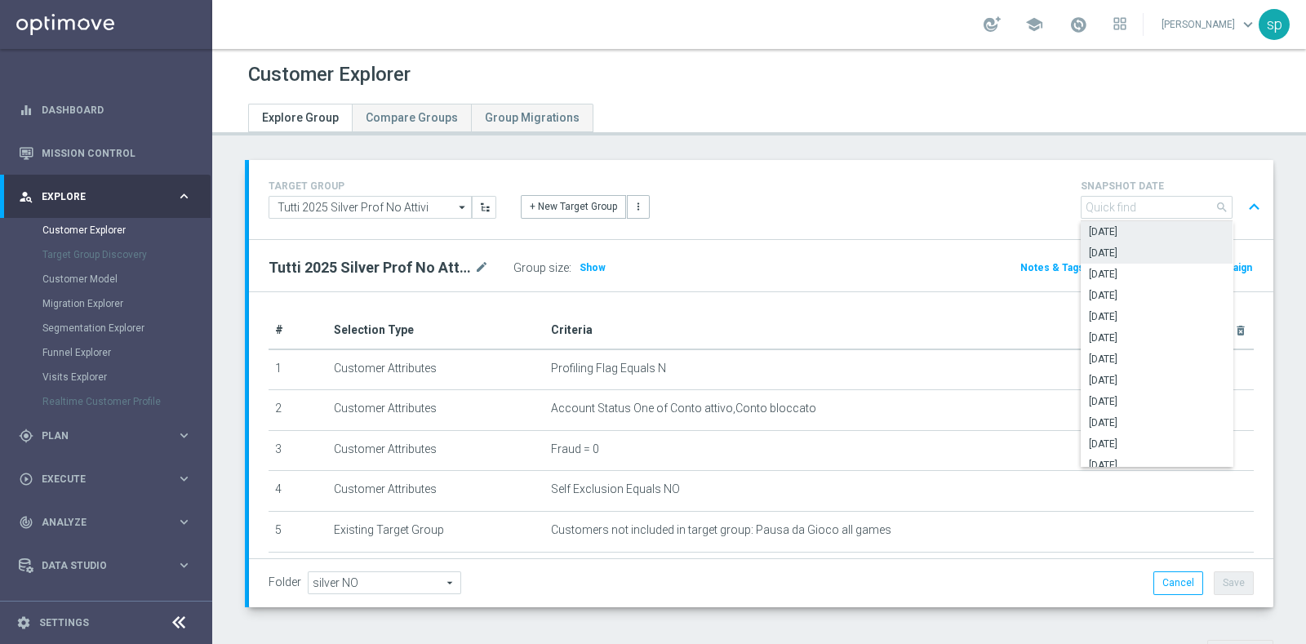
click at [1139, 226] on span "2025-08-31" at bounding box center [1156, 231] width 135 height 13
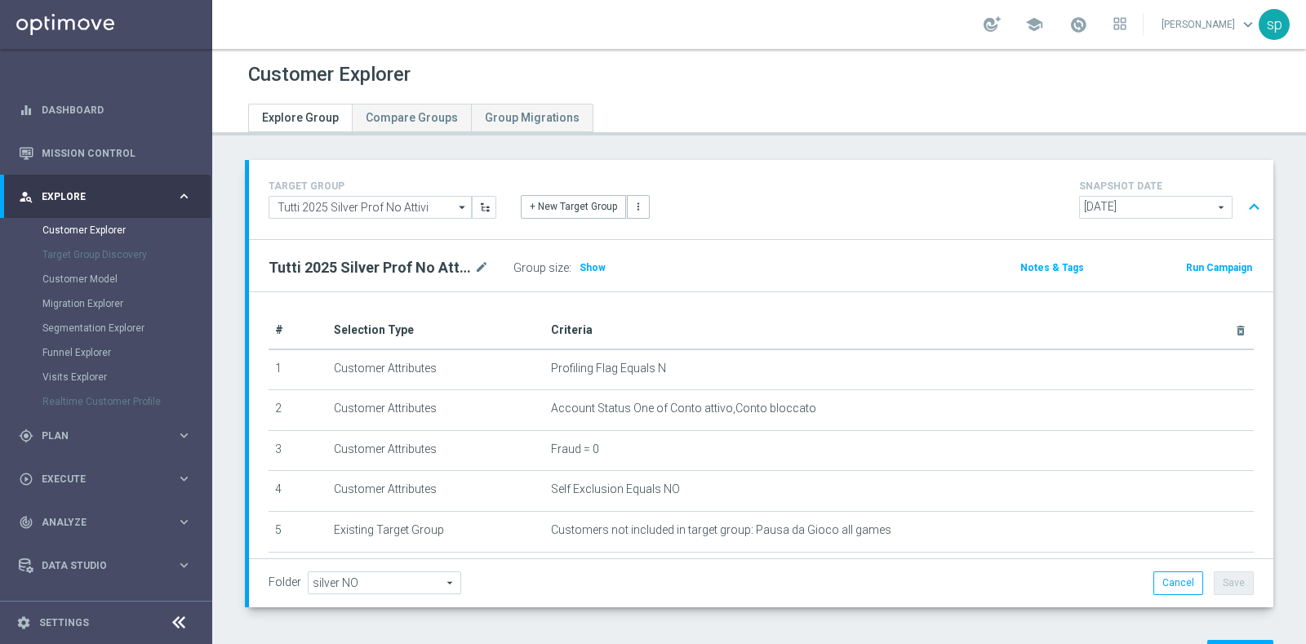
click at [1169, 211] on span "2025-08-31" at bounding box center [1156, 207] width 152 height 21
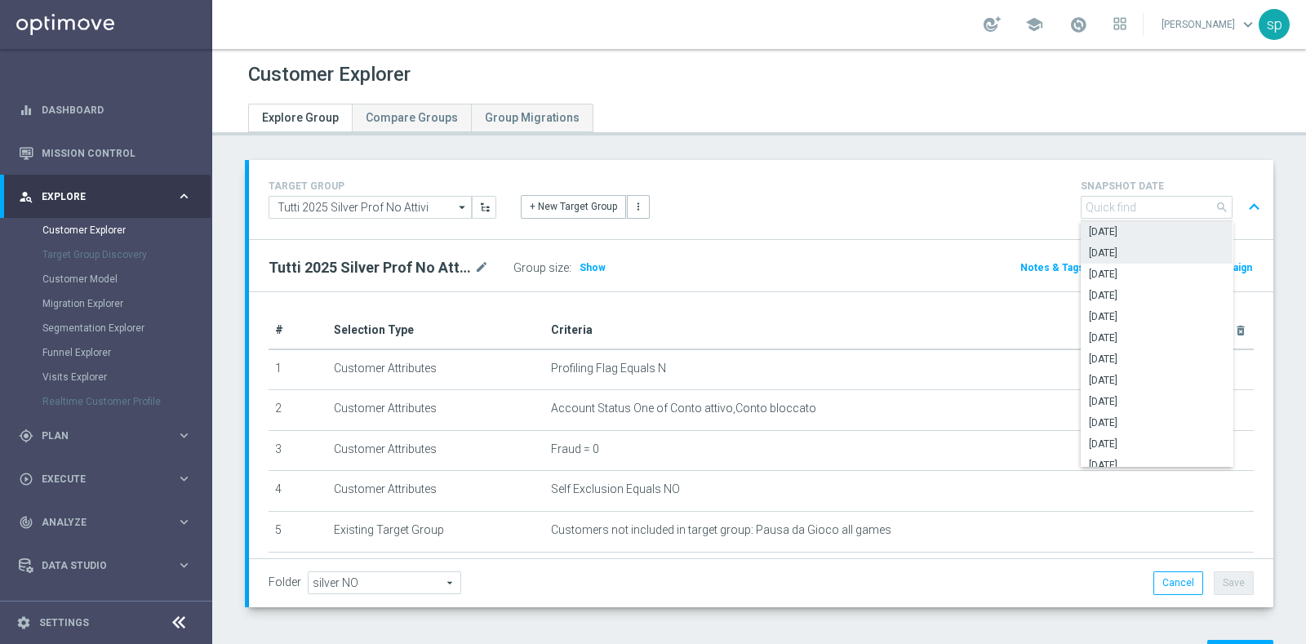
click at [1152, 255] on span "2025-08-23" at bounding box center [1156, 252] width 135 height 13
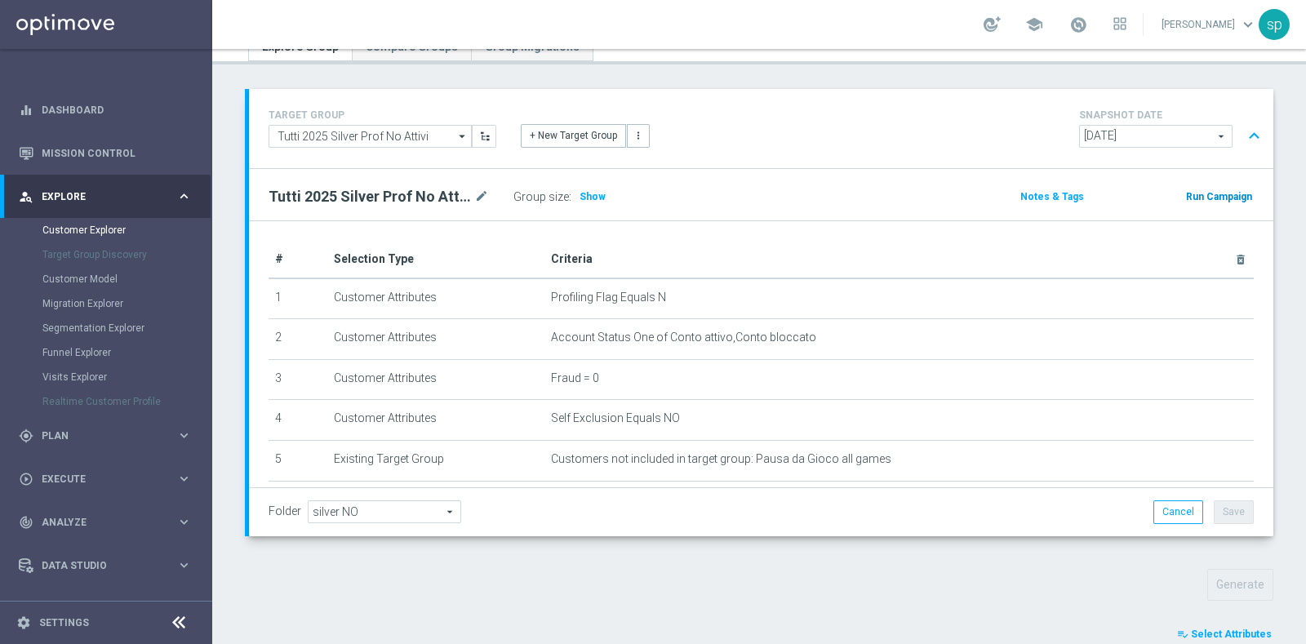
scroll to position [57, 0]
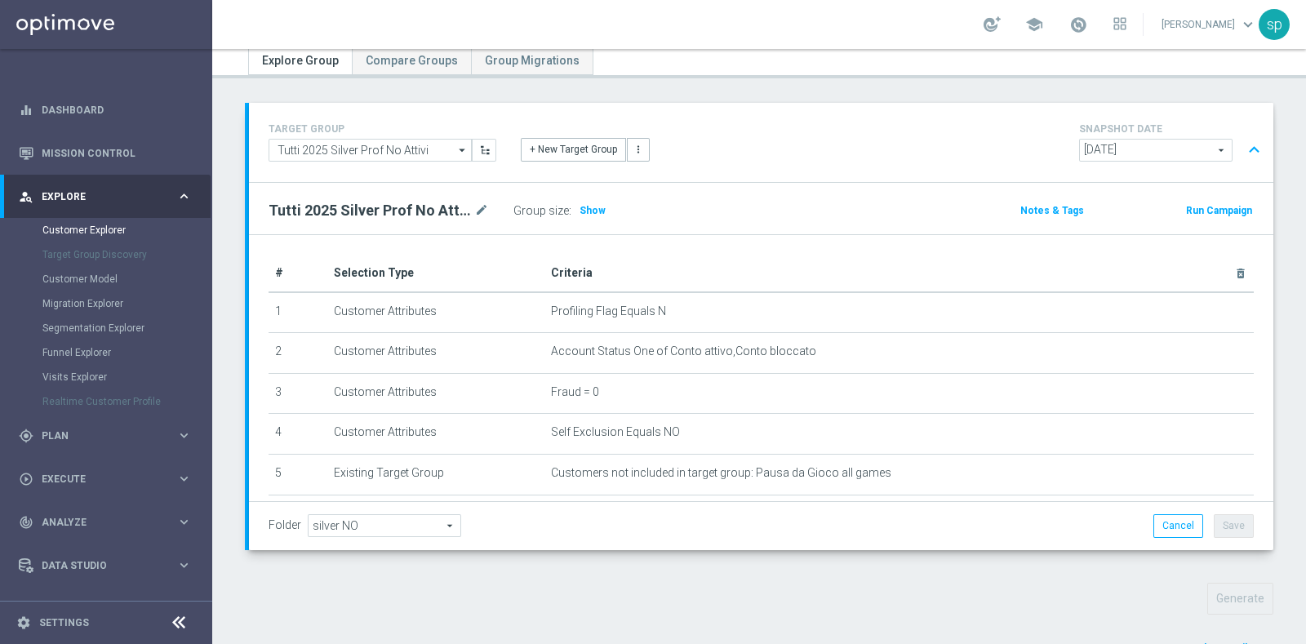
click at [1097, 144] on span "2025-08-23" at bounding box center [1156, 150] width 152 height 21
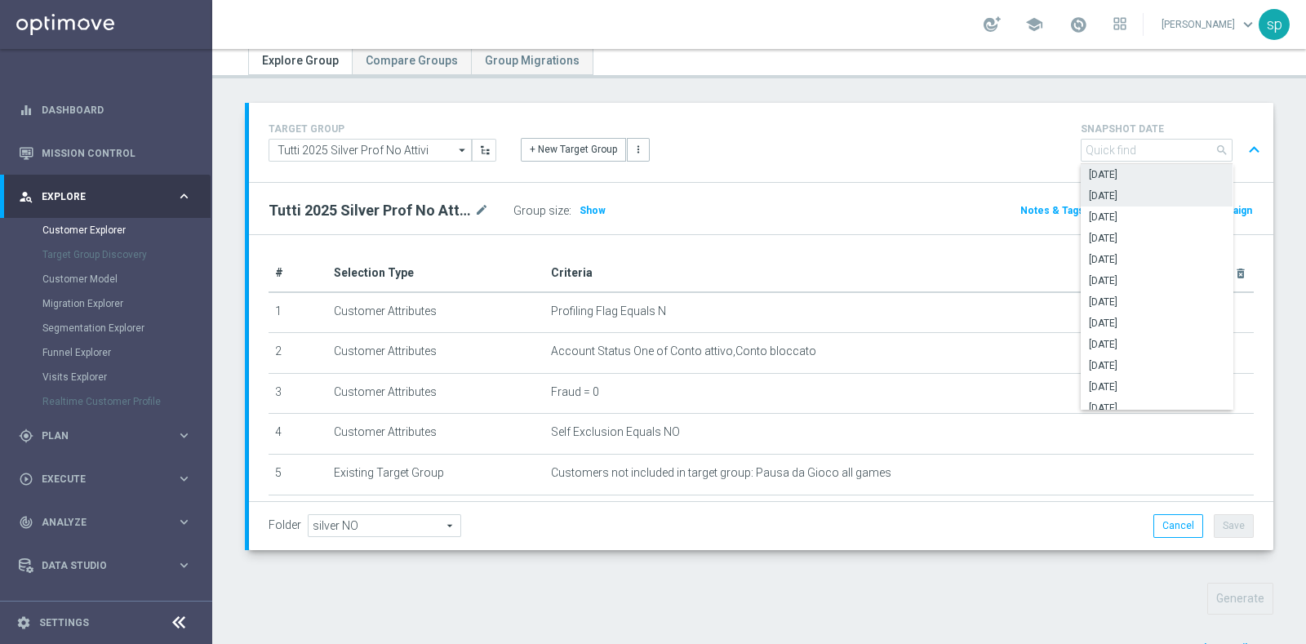
click at [1116, 171] on span "2025-08-31" at bounding box center [1156, 174] width 135 height 13
type input "2025-08-31"
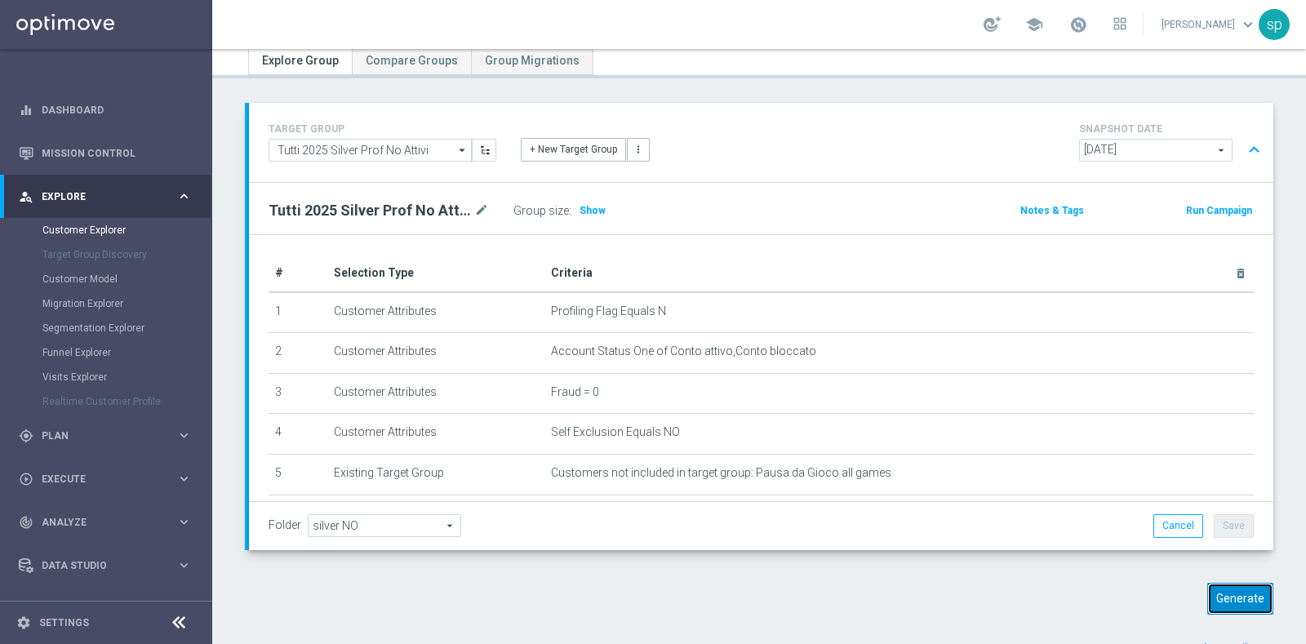
click at [1232, 598] on button "Generate" at bounding box center [1240, 599] width 66 height 32
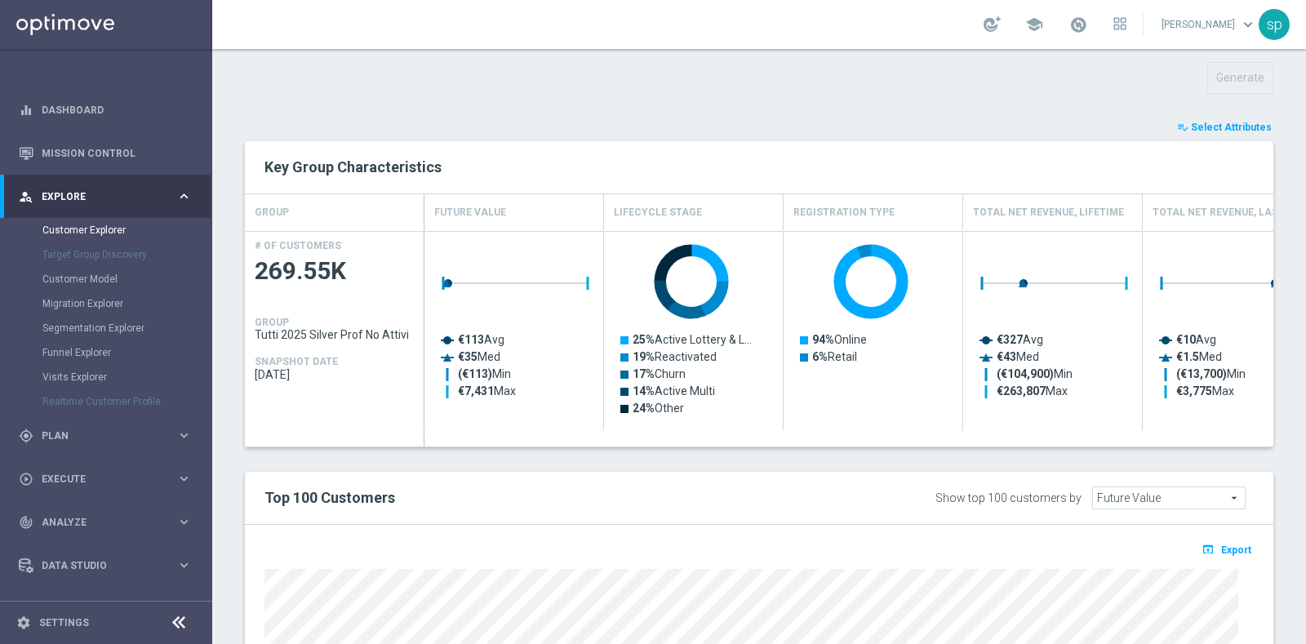
scroll to position [57, 0]
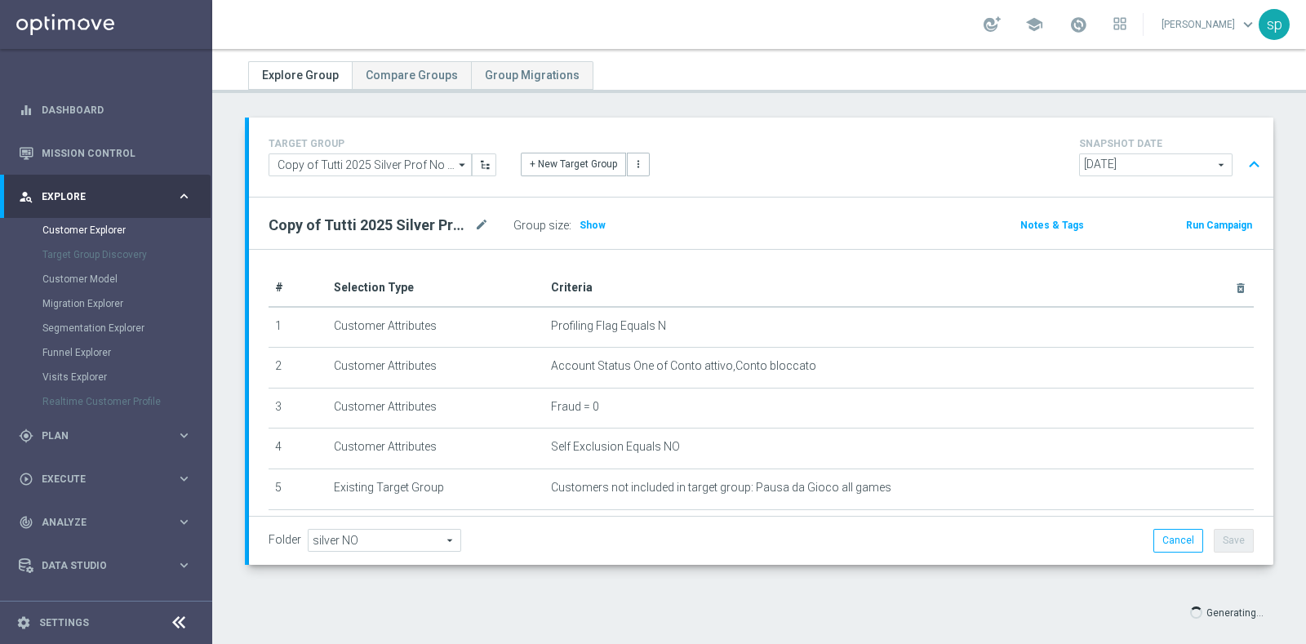
scroll to position [64, 0]
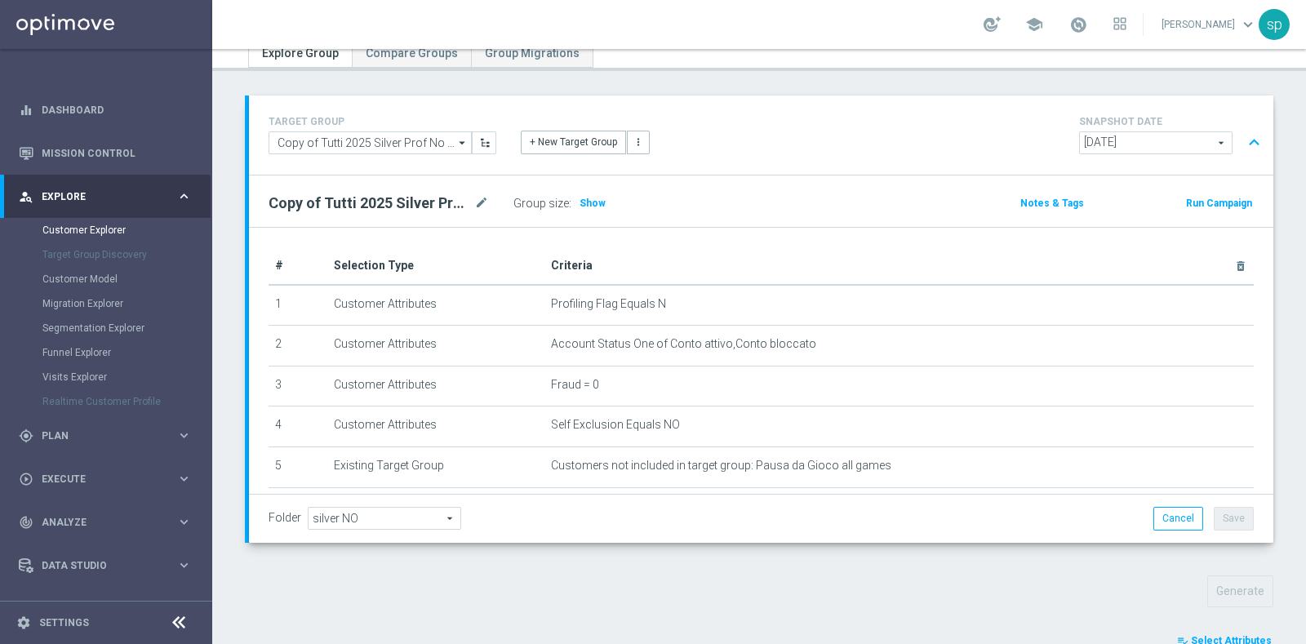
click at [1160, 143] on span "2025-08-31" at bounding box center [1156, 142] width 152 height 21
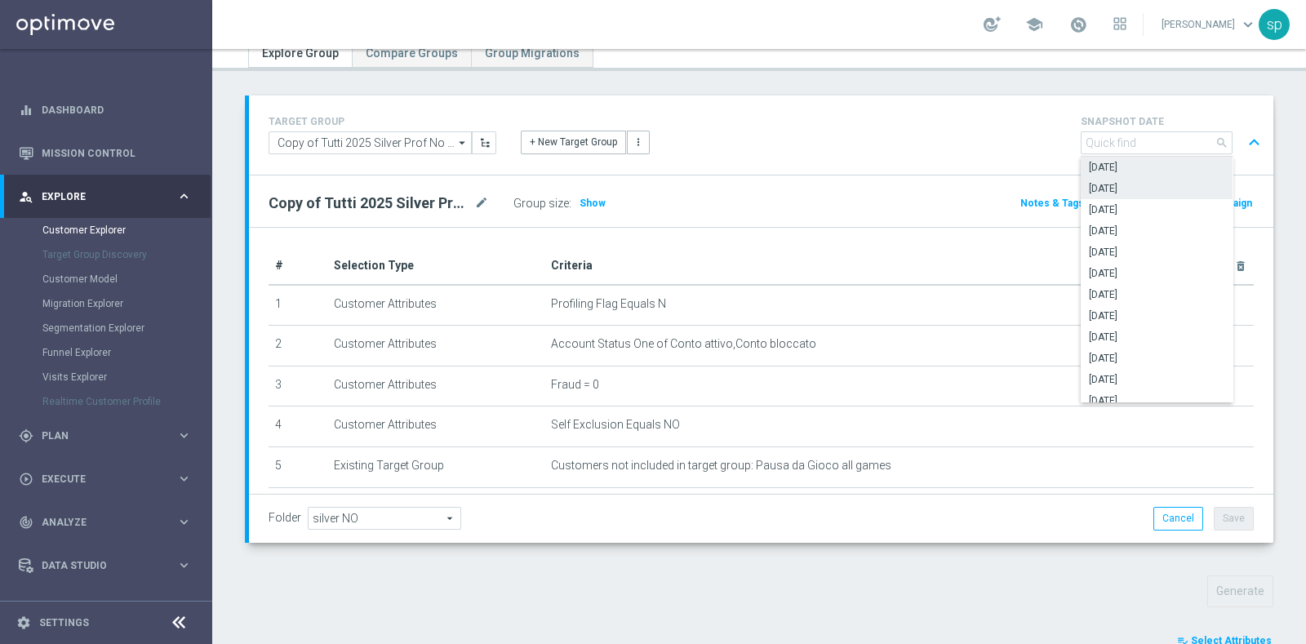
click at [1145, 182] on span "2025-08-23" at bounding box center [1156, 188] width 135 height 13
type input "2025-08-23"
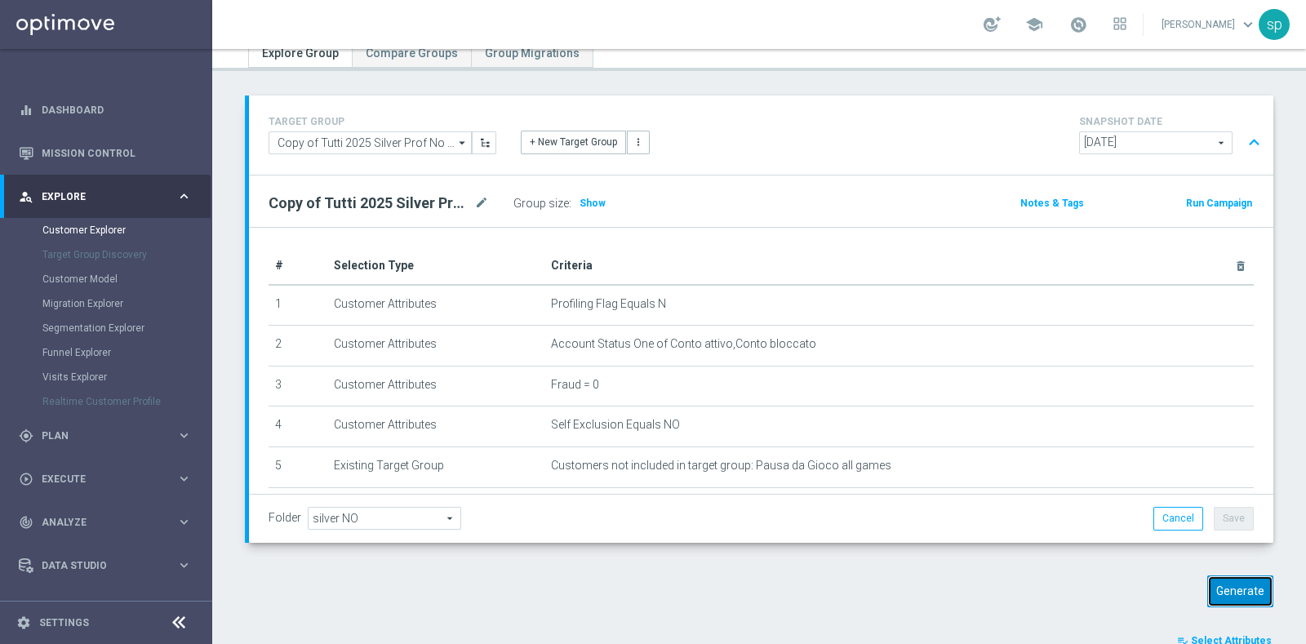
click at [1236, 591] on button "Generate" at bounding box center [1240, 591] width 66 height 32
